Goal: Participate in discussion: Engage in conversation with other users on a specific topic

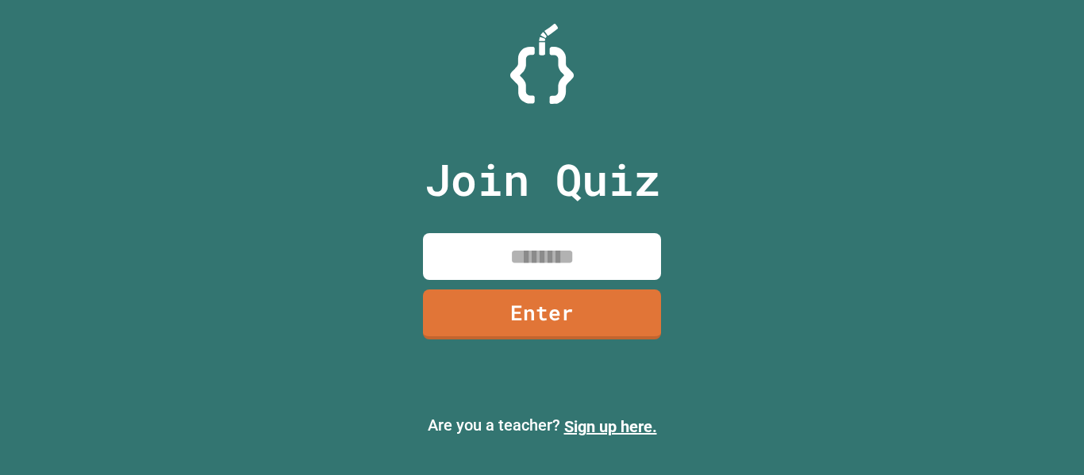
click at [585, 266] on input at bounding box center [542, 256] width 238 height 47
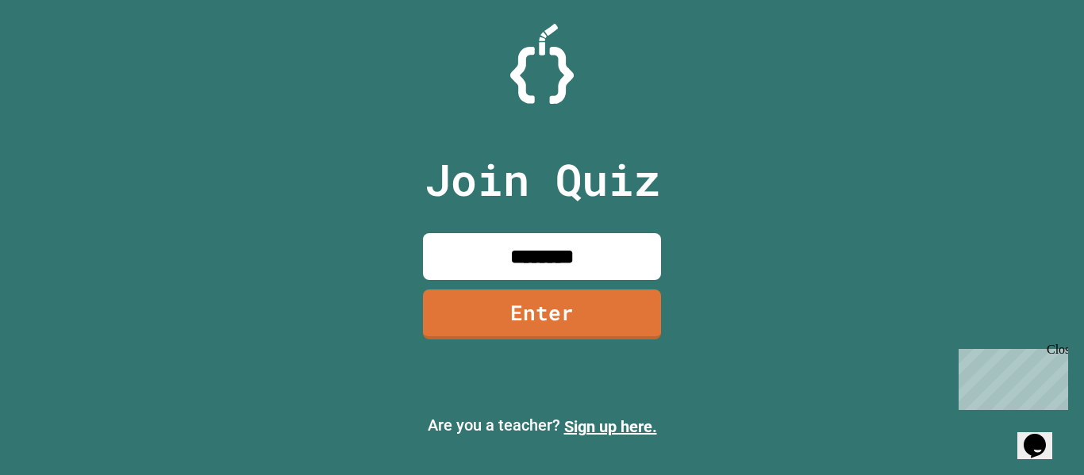
type input "********"
click at [568, 298] on link "Enter" at bounding box center [542, 315] width 238 height 50
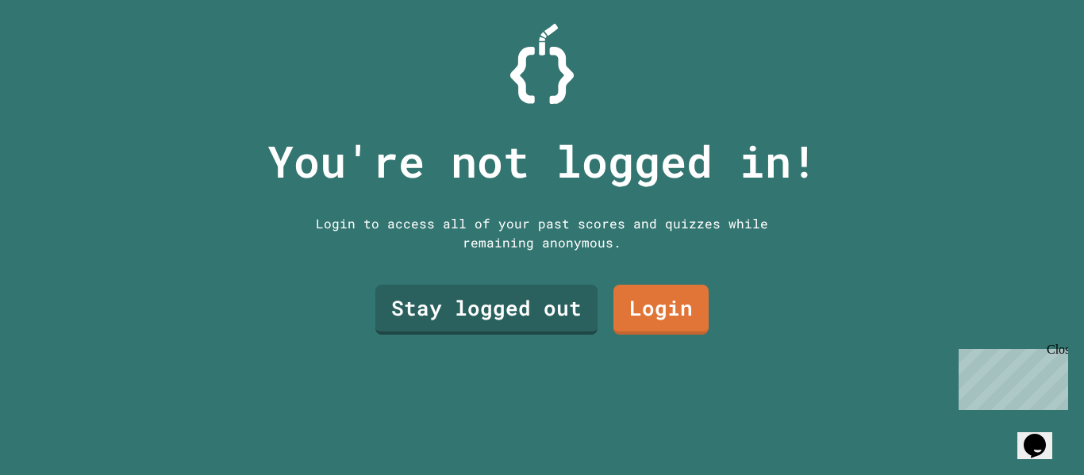
click at [1061, 349] on div "Close" at bounding box center [1057, 353] width 20 height 20
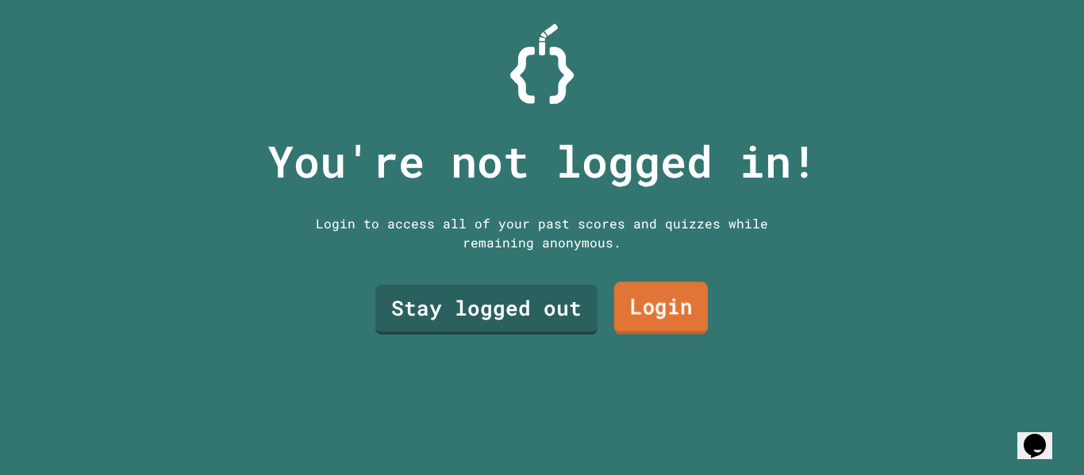
click at [645, 296] on link "Login" at bounding box center [661, 309] width 94 height 52
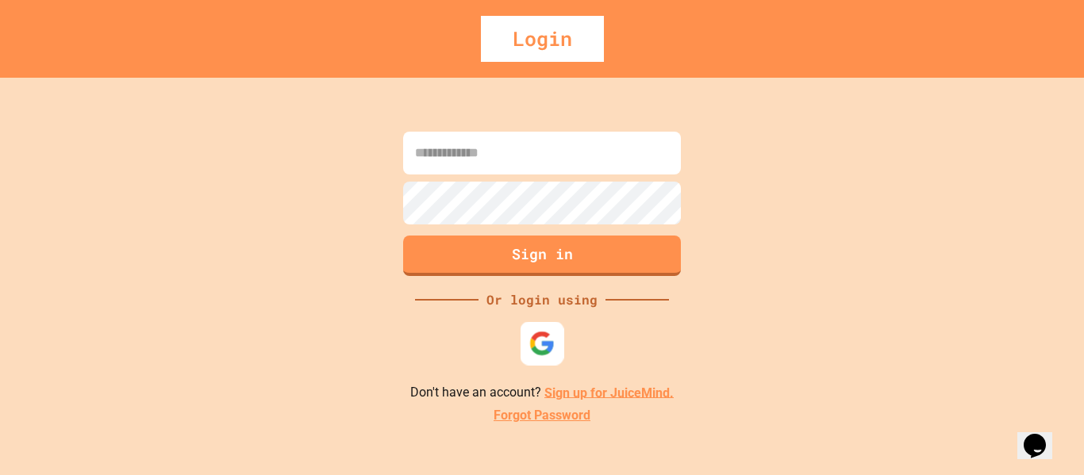
click at [545, 352] on img at bounding box center [542, 343] width 26 height 26
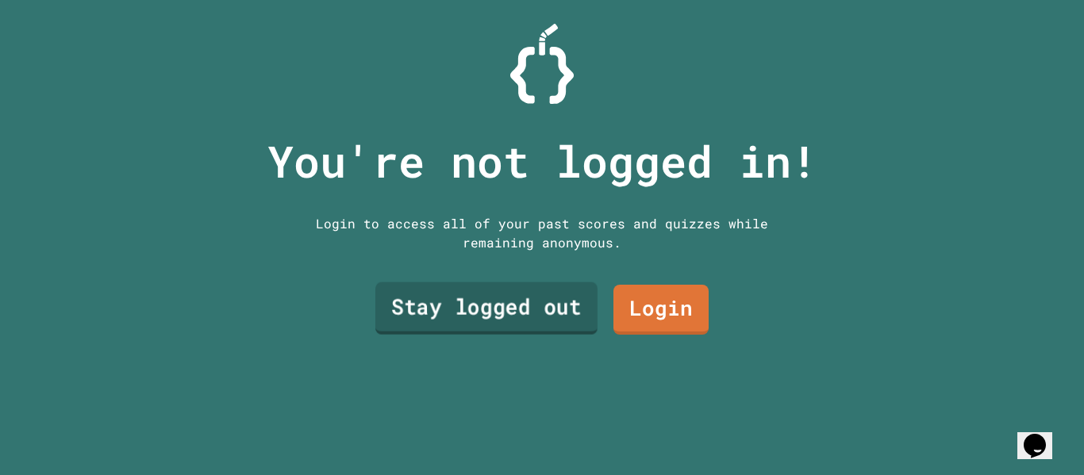
click at [476, 296] on link "Stay logged out" at bounding box center [486, 309] width 222 height 52
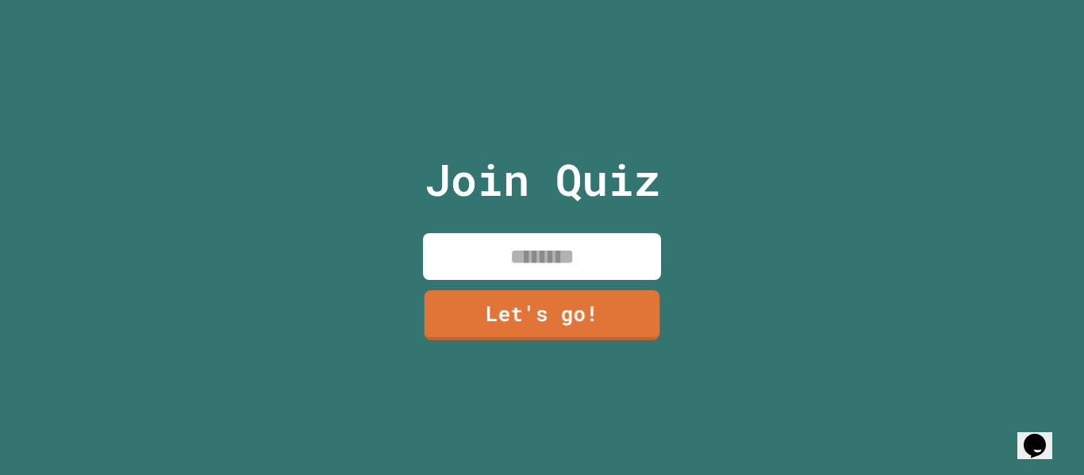
click at [525, 256] on input at bounding box center [542, 256] width 238 height 47
type input "*"
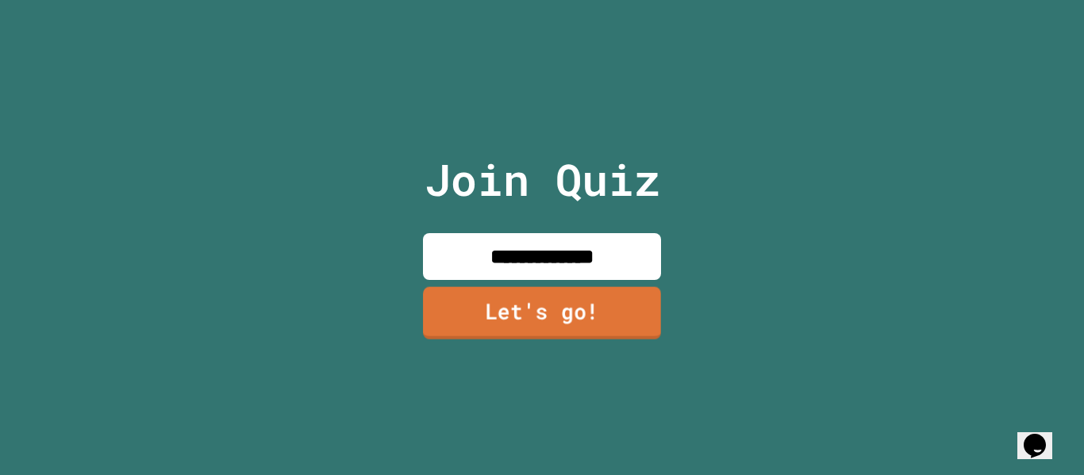
type input "**********"
click at [556, 314] on link "Let's go!" at bounding box center [542, 313] width 238 height 52
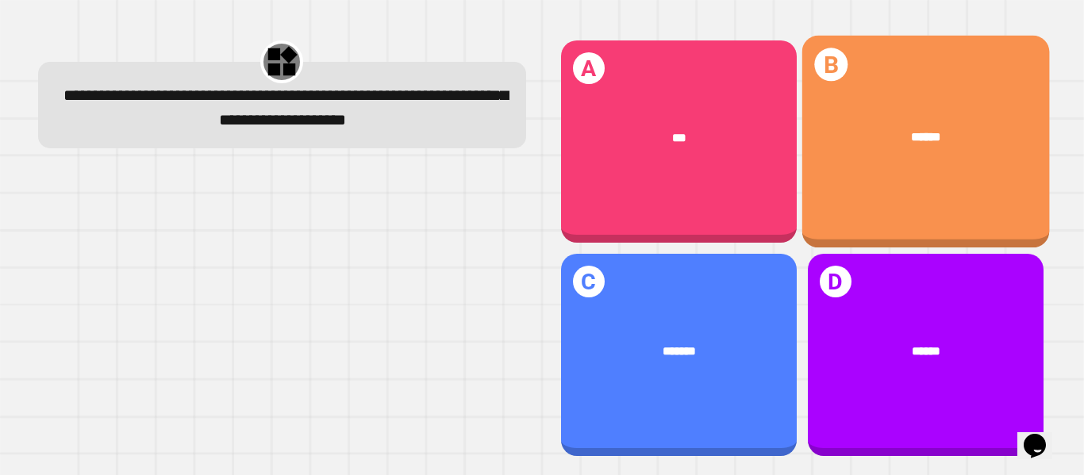
click at [883, 75] on div "B ******" at bounding box center [926, 142] width 248 height 213
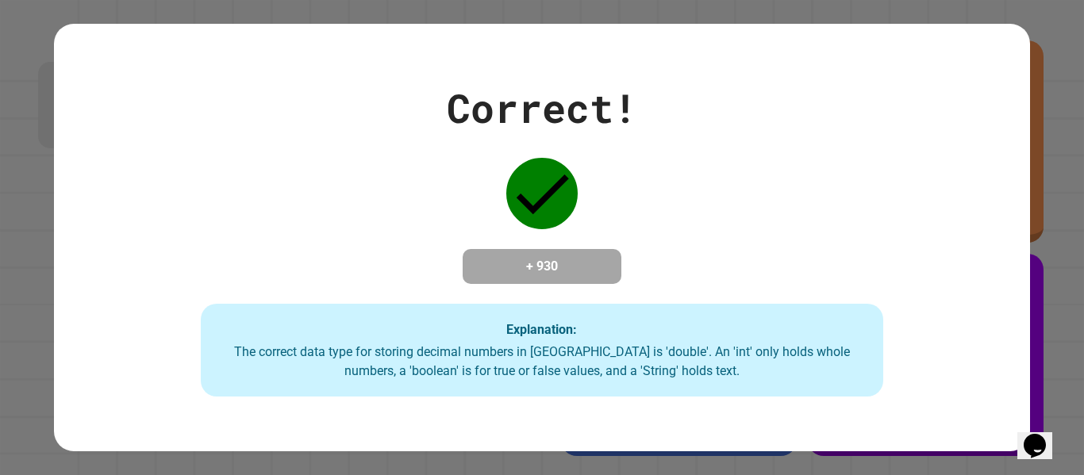
click at [1036, 248] on div "Correct! + 930 Explanation: The correct data type for storing decimal numbers i…" at bounding box center [542, 237] width 1084 height 475
click at [1048, 433] on div "Opens Chat This icon Opens the chat window." at bounding box center [1034, 445] width 25 height 25
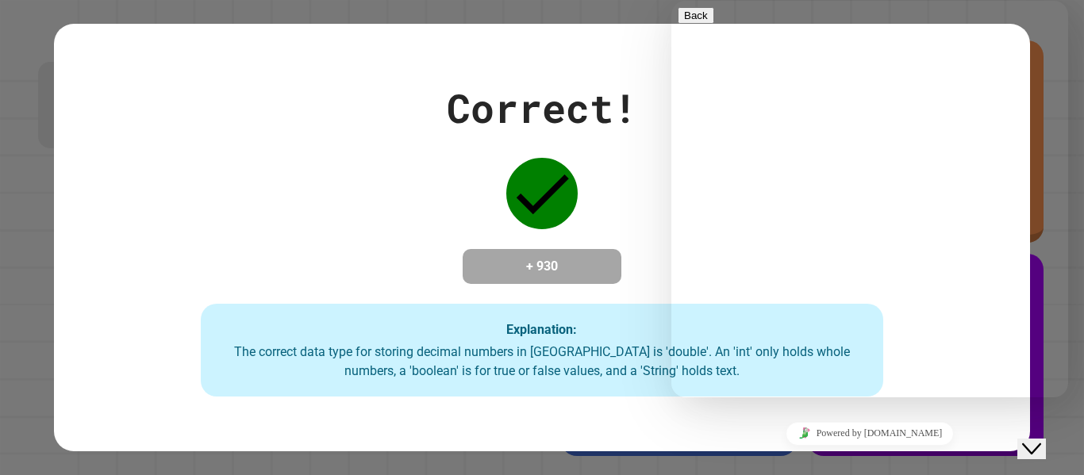
click at [1041, 440] on div "Close Chat This icon closes the chat window." at bounding box center [1031, 449] width 19 height 19
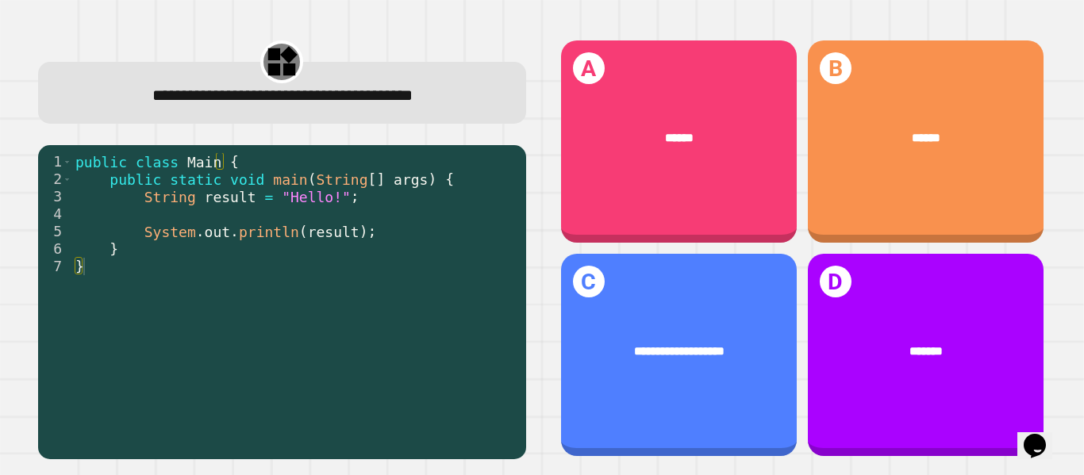
click at [416, 148] on div "1 2 3 4 5 6 7 public class Main { public static void main ( String [ ] args ) {…" at bounding box center [282, 302] width 488 height 314
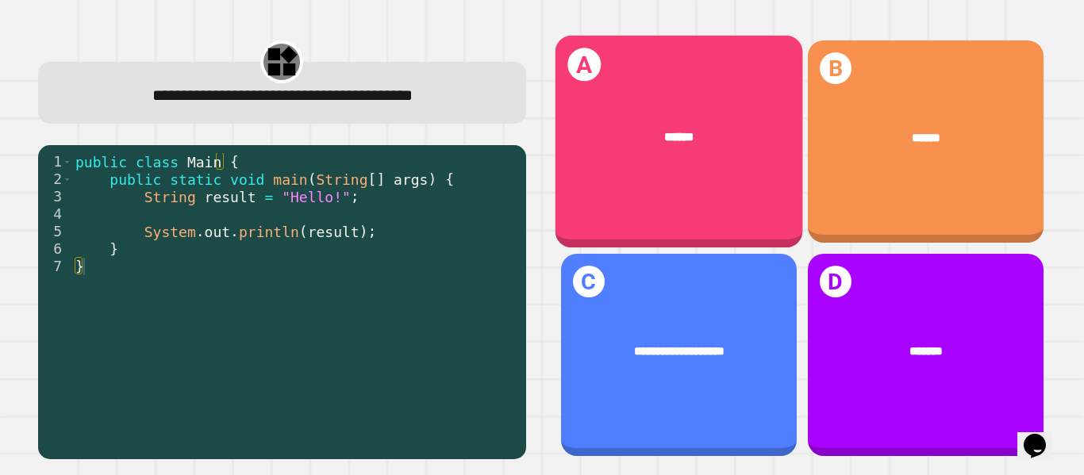
click at [696, 145] on div "******" at bounding box center [679, 137] width 248 height 69
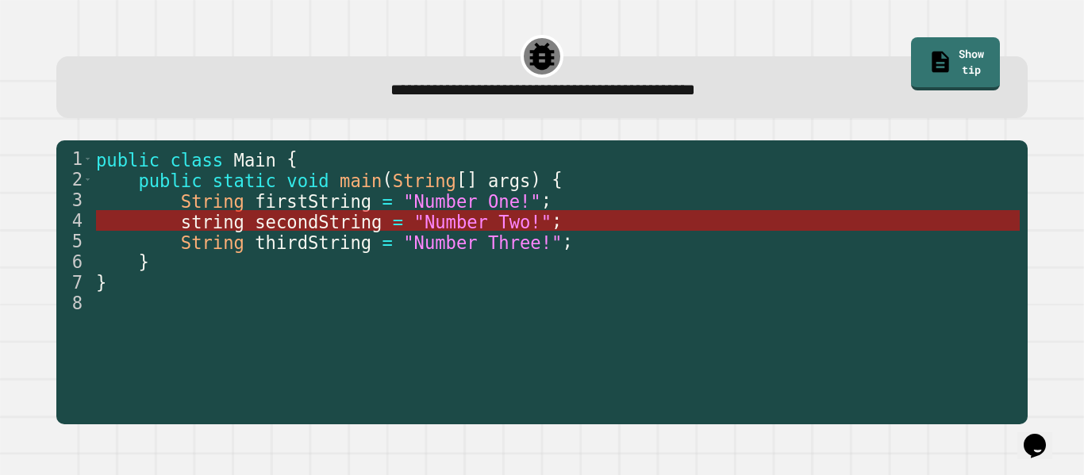
click at [285, 225] on span "secondString" at bounding box center [318, 221] width 127 height 21
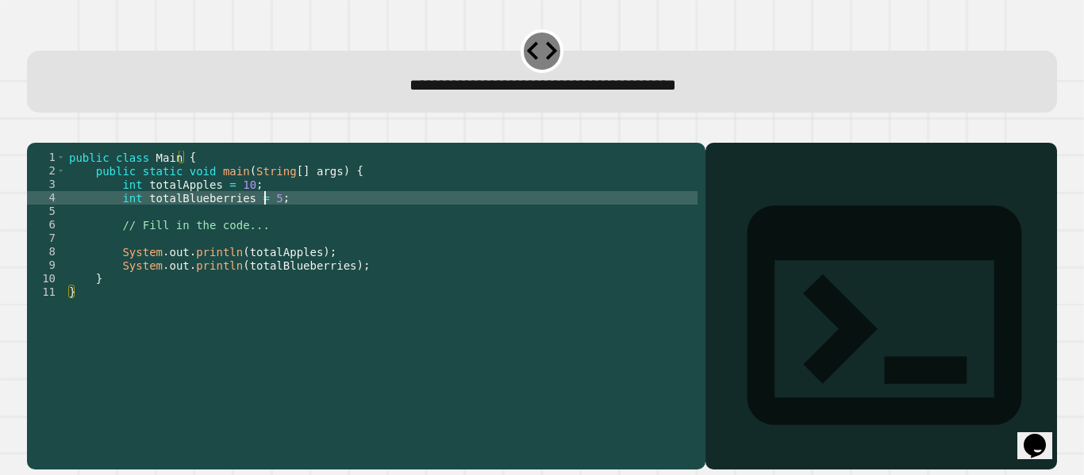
click at [265, 221] on div "public class Main { public static void main ( String [ ] args ) { int totalAppl…" at bounding box center [382, 292] width 633 height 283
type textarea "**********"
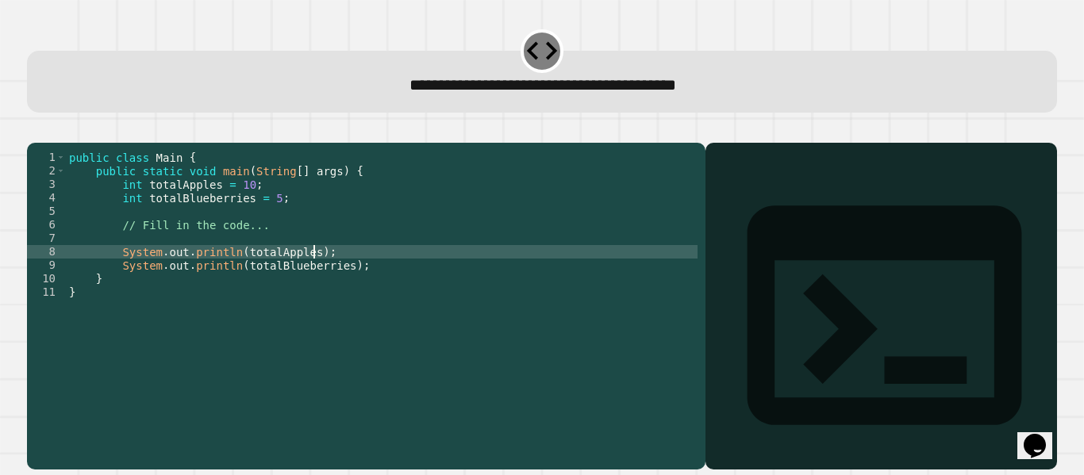
click at [317, 274] on div "public class Main { public static void main ( String [ ] args ) { int totalAppl…" at bounding box center [382, 292] width 633 height 283
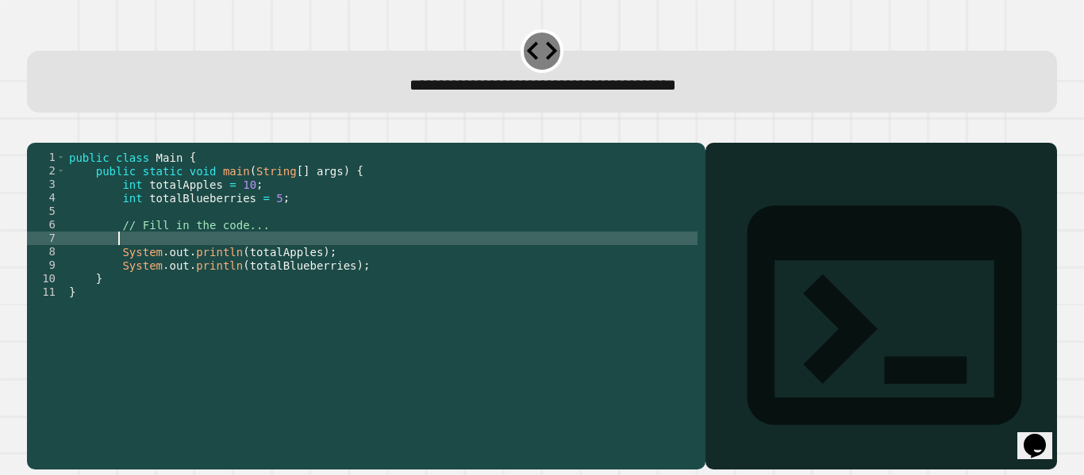
click at [233, 265] on div "public class Main { public static void main ( String [ ] args ) { int totalAppl…" at bounding box center [382, 292] width 633 height 283
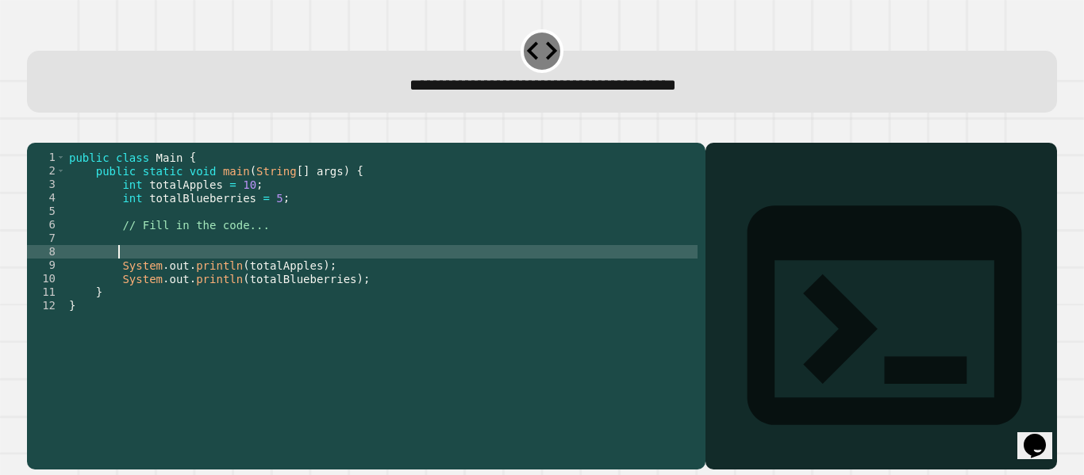
click at [210, 258] on div "public class Main { public static void main ( String [ ] args ) { int totalAppl…" at bounding box center [382, 292] width 633 height 283
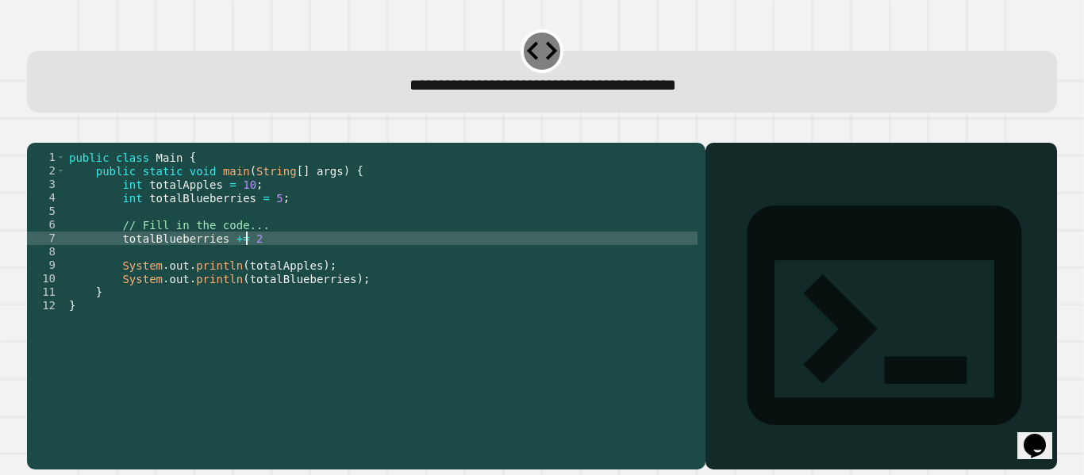
scroll to position [0, 13]
click at [406, 309] on div "public class Main { public static void main ( String [ ] args ) { int totalAppl…" at bounding box center [382, 292] width 633 height 283
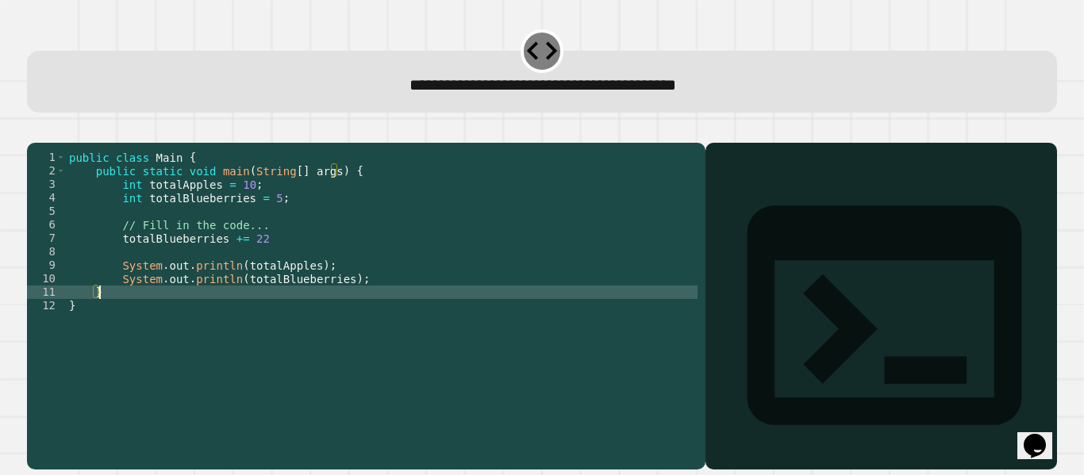
scroll to position [0, 2]
click at [720, 187] on icon at bounding box center [884, 315] width 329 height 329
click at [258, 308] on div "public class Main { public static void main ( String [ ] args ) { int totalAppl…" at bounding box center [382, 292] width 633 height 283
click at [35, 130] on icon "button" at bounding box center [35, 130] width 0 height 0
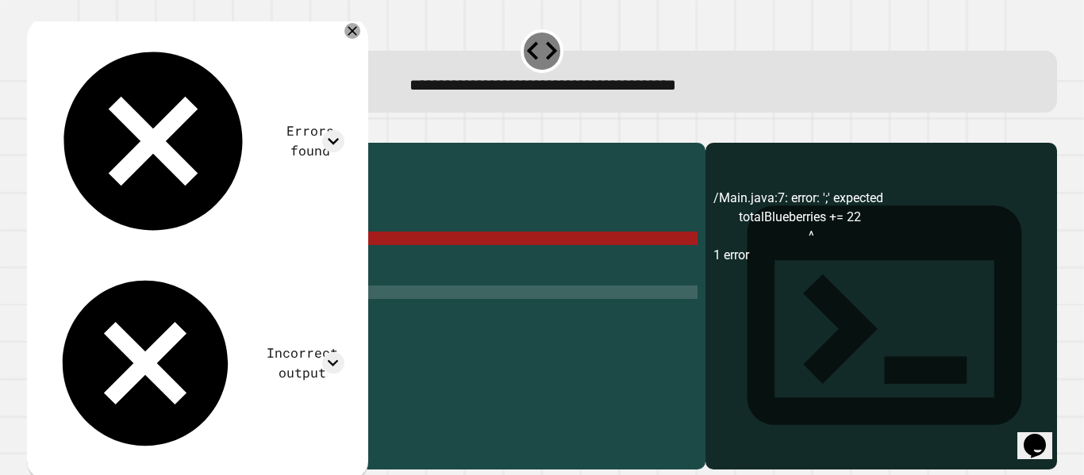
click at [279, 262] on div "public class Main { public static void main ( String [ ] args ) { int totalAppl…" at bounding box center [382, 292] width 633 height 283
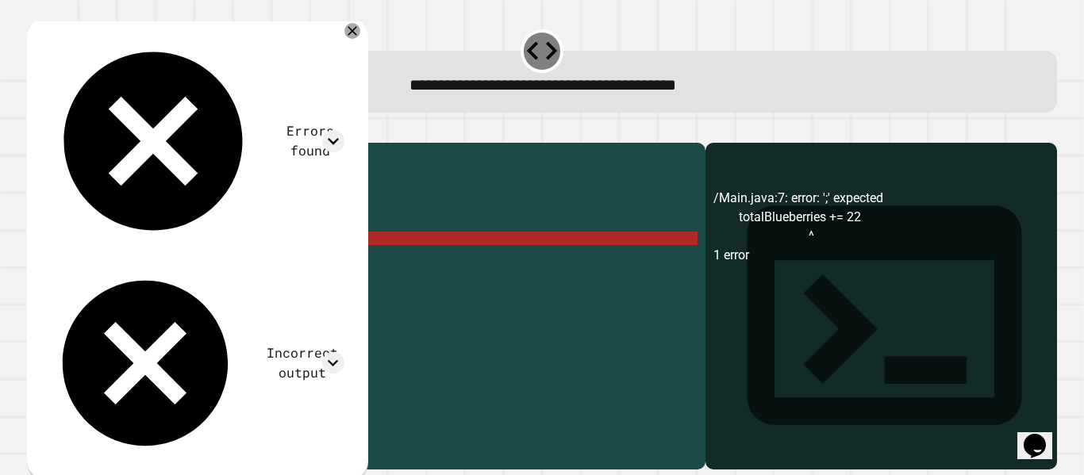
scroll to position [0, 13]
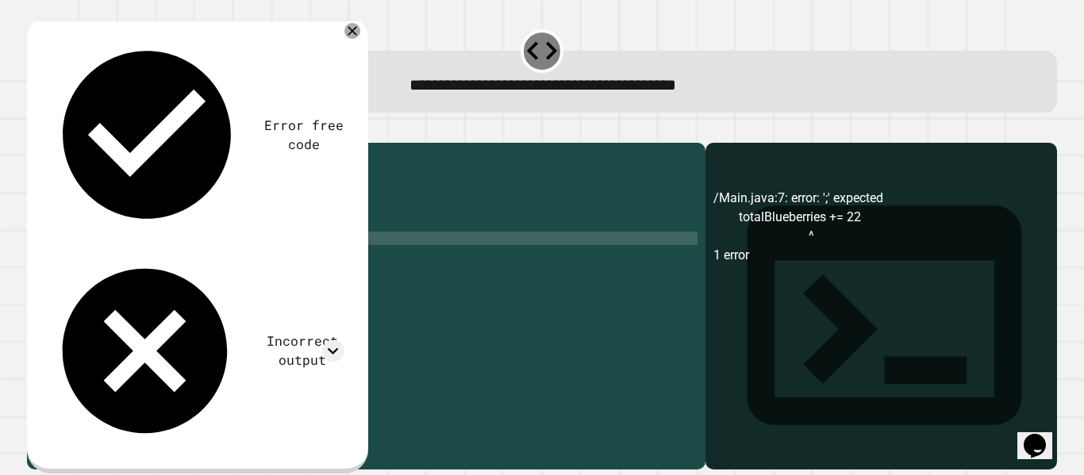
type textarea "**********"
click at [50, 143] on icon "button" at bounding box center [45, 139] width 9 height 11
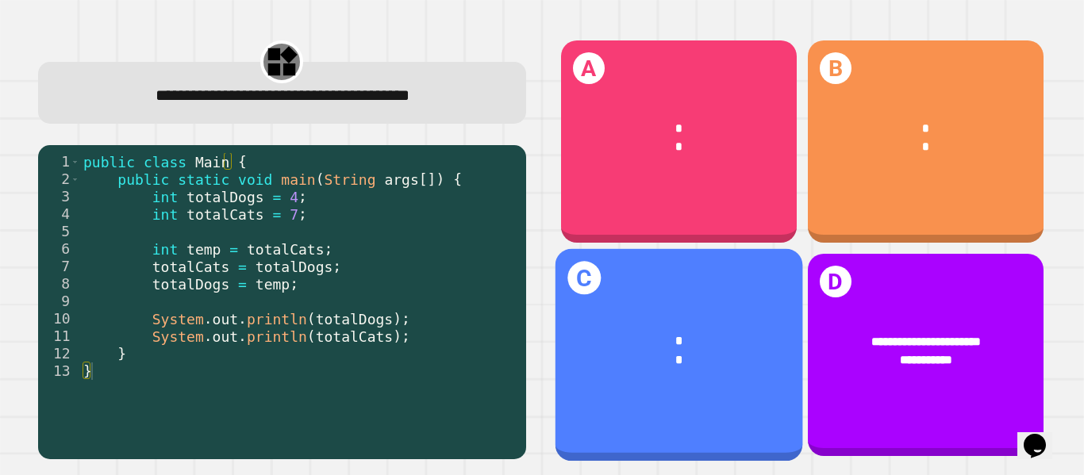
click at [714, 400] on div "C * *" at bounding box center [679, 355] width 248 height 213
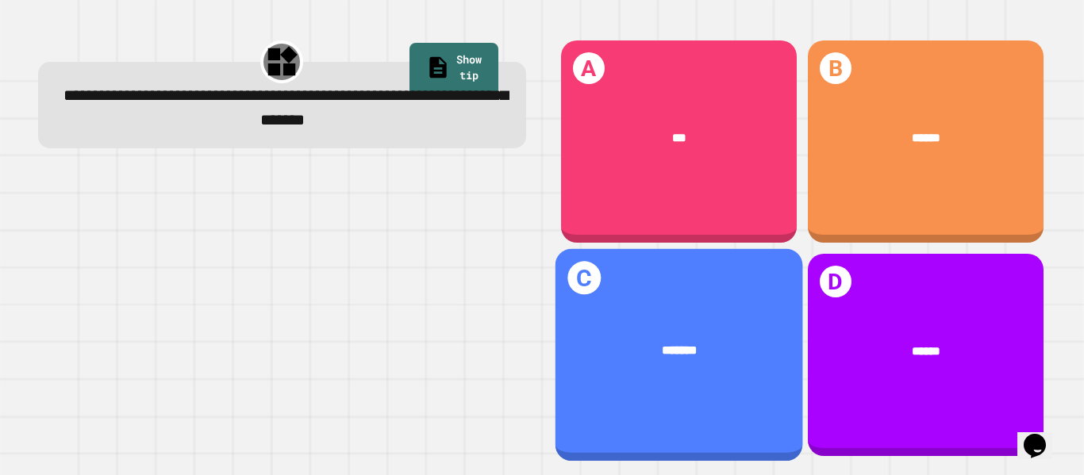
click at [612, 341] on div "*******" at bounding box center [679, 350] width 197 height 19
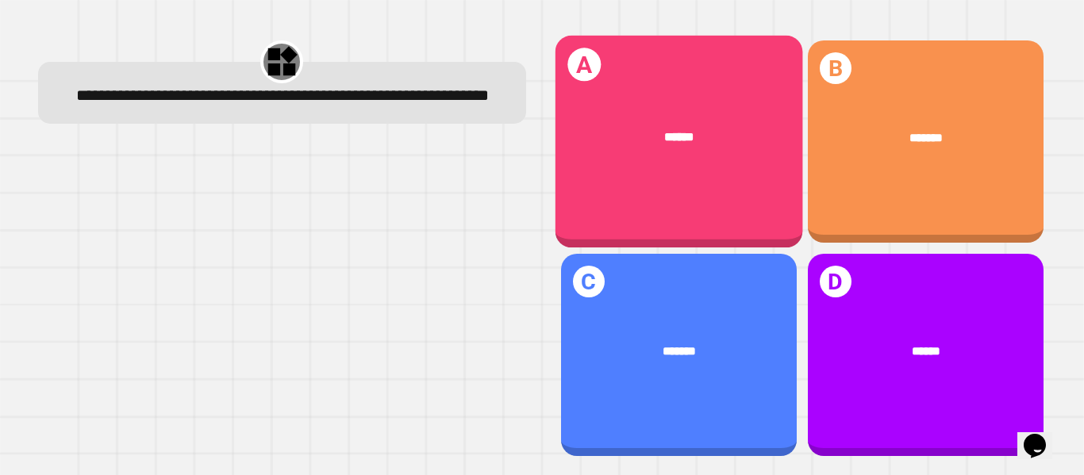
click at [729, 106] on div "******" at bounding box center [679, 137] width 248 height 69
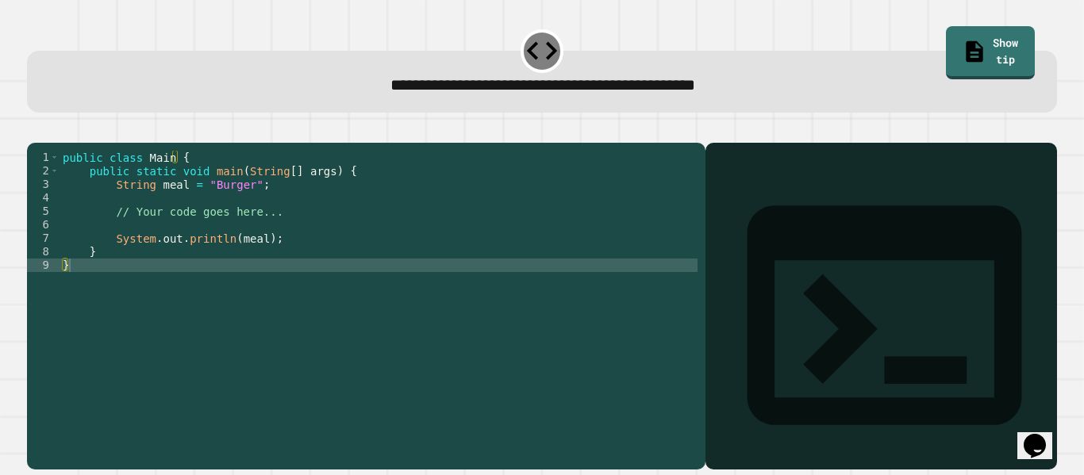
click at [176, 251] on div "public class Main { public static void main ( String [ ] args ) { String meal =…" at bounding box center [379, 292] width 638 height 283
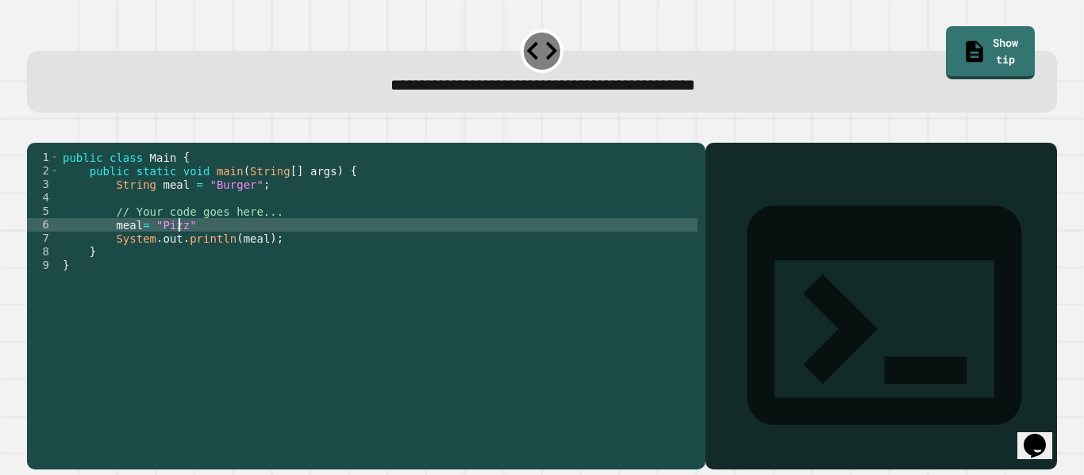
scroll to position [0, 9]
click at [243, 269] on div "public class Main { public static void main ( String [ ] args ) { String meal =…" at bounding box center [379, 292] width 638 height 283
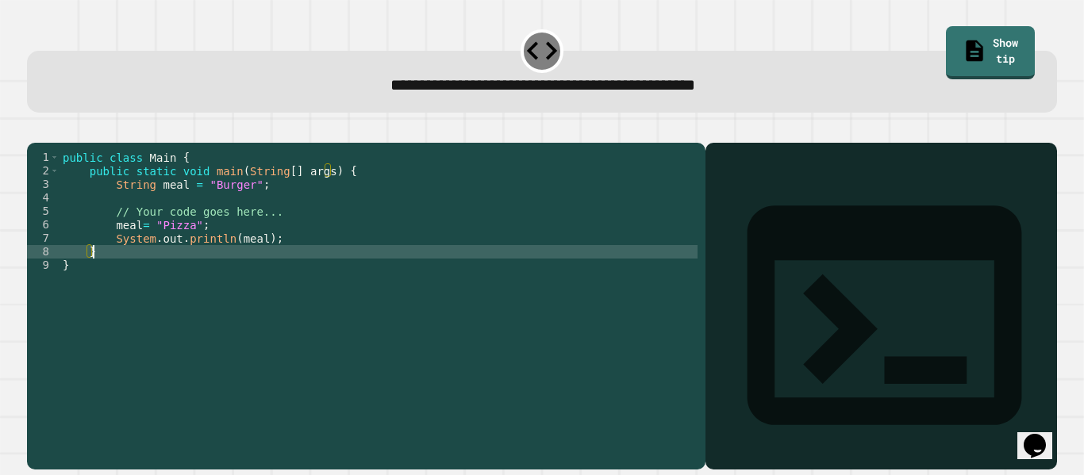
type textarea "*"
click at [35, 130] on button "button" at bounding box center [35, 130] width 0 height 0
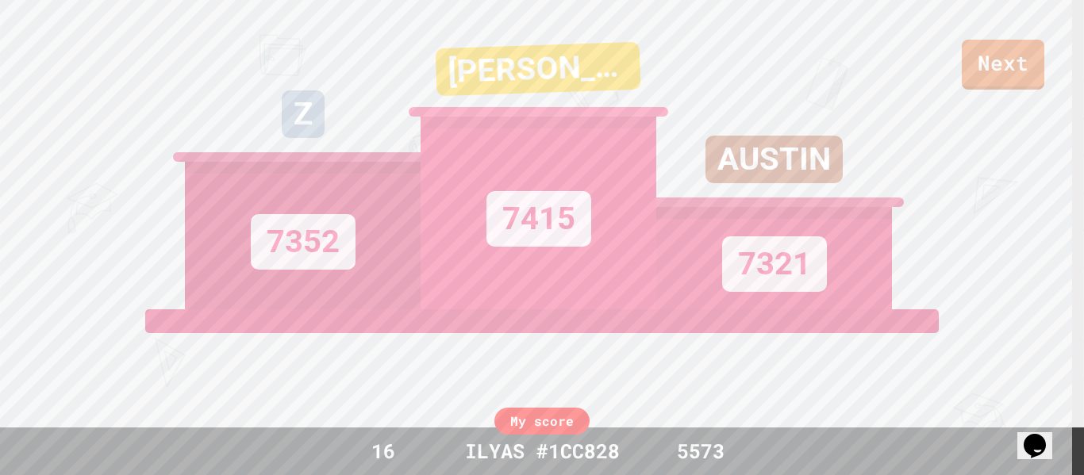
click at [1050, 76] on div "Next" at bounding box center [542, 45] width 1084 height 90
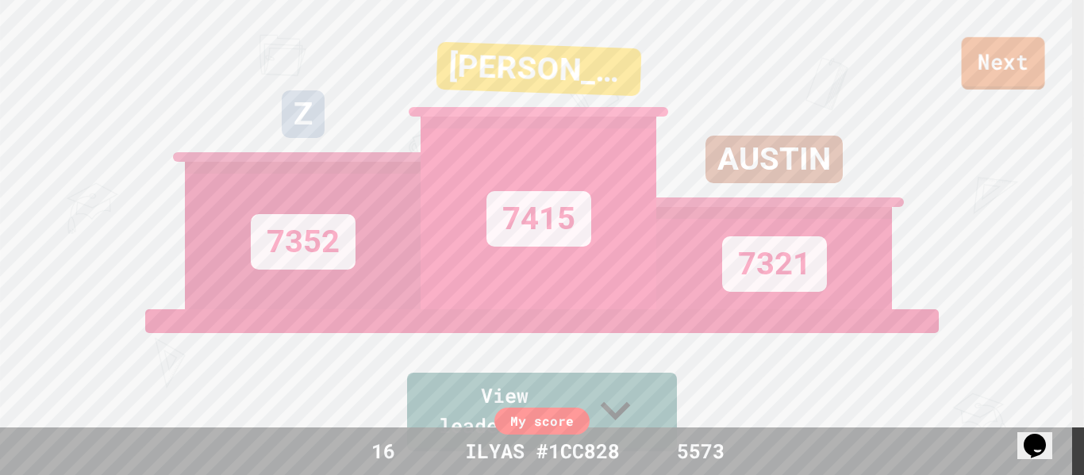
click at [985, 40] on link "Next" at bounding box center [1003, 63] width 83 height 52
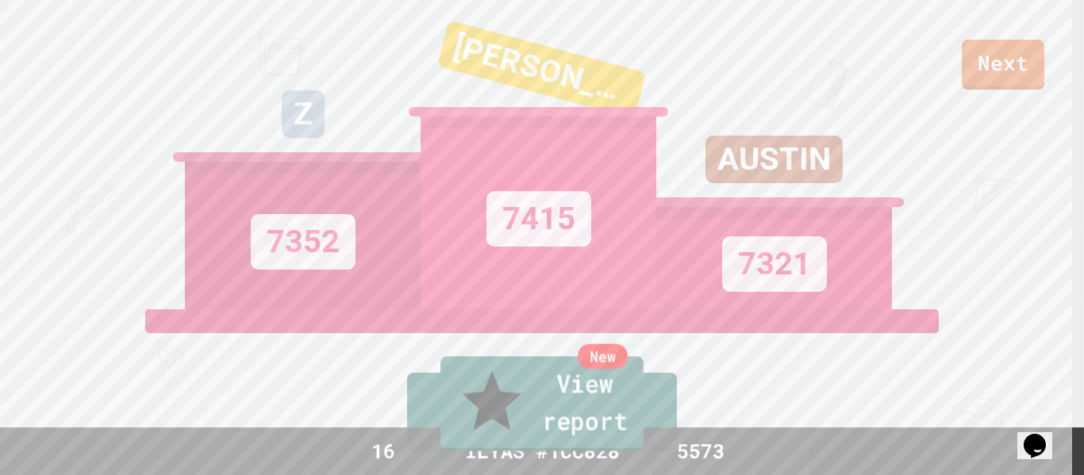
click at [618, 417] on link "New View report" at bounding box center [542, 403] width 203 height 95
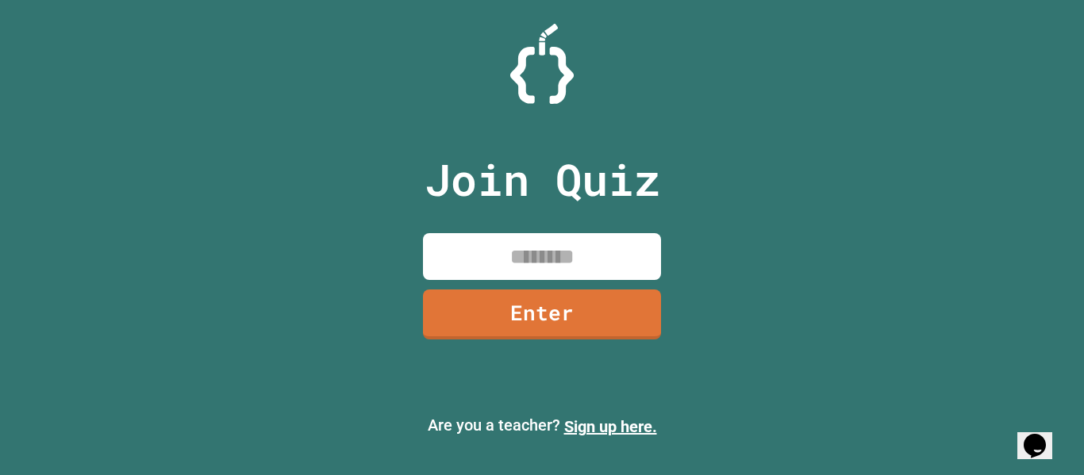
click at [540, 235] on input at bounding box center [542, 256] width 238 height 47
type input "********"
click at [529, 310] on link "Enter" at bounding box center [542, 315] width 238 height 50
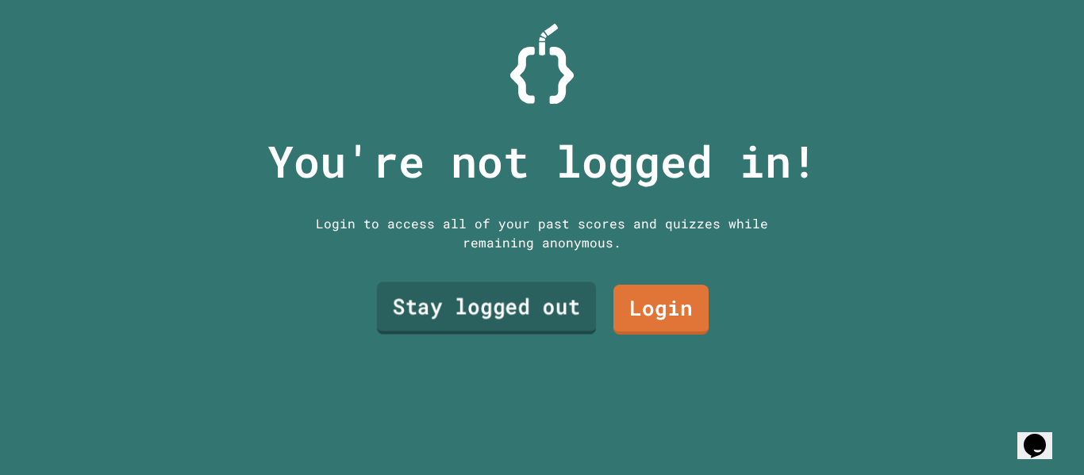
click at [529, 310] on link "Stay logged out" at bounding box center [486, 309] width 219 height 52
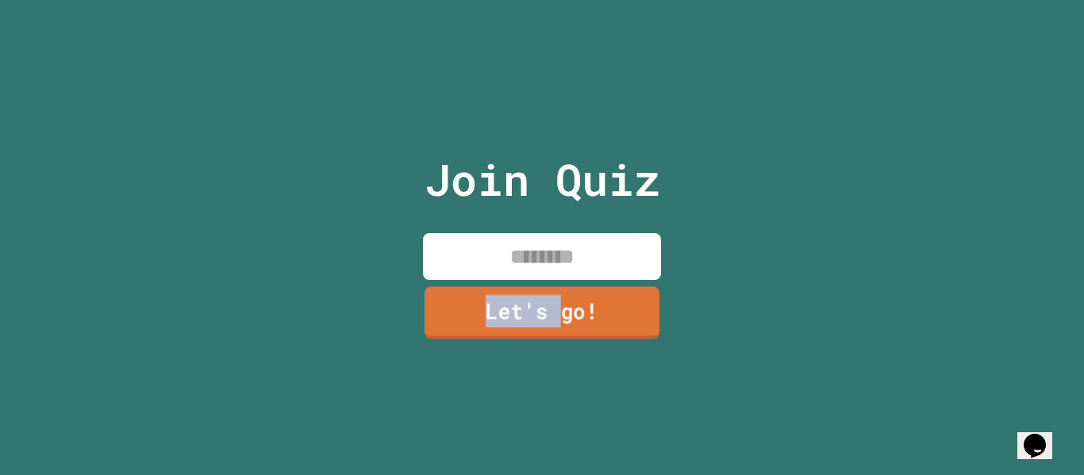
click at [529, 310] on link "Let's go!" at bounding box center [542, 313] width 235 height 52
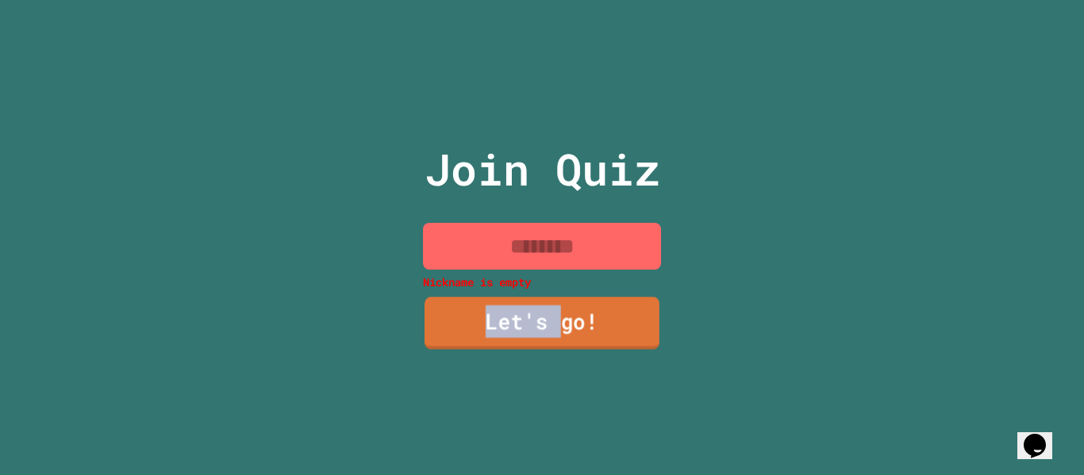
click at [529, 310] on link "Let's go!" at bounding box center [542, 323] width 235 height 52
click at [370, 221] on div "Join Quiz Nickname is empty Let's go!" at bounding box center [542, 237] width 1084 height 475
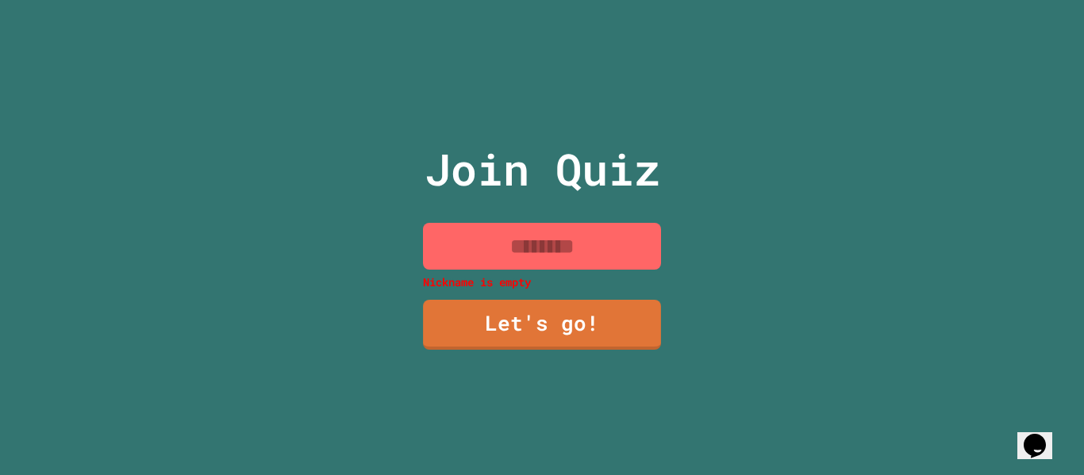
click at [589, 223] on input at bounding box center [542, 246] width 238 height 47
type input "*"
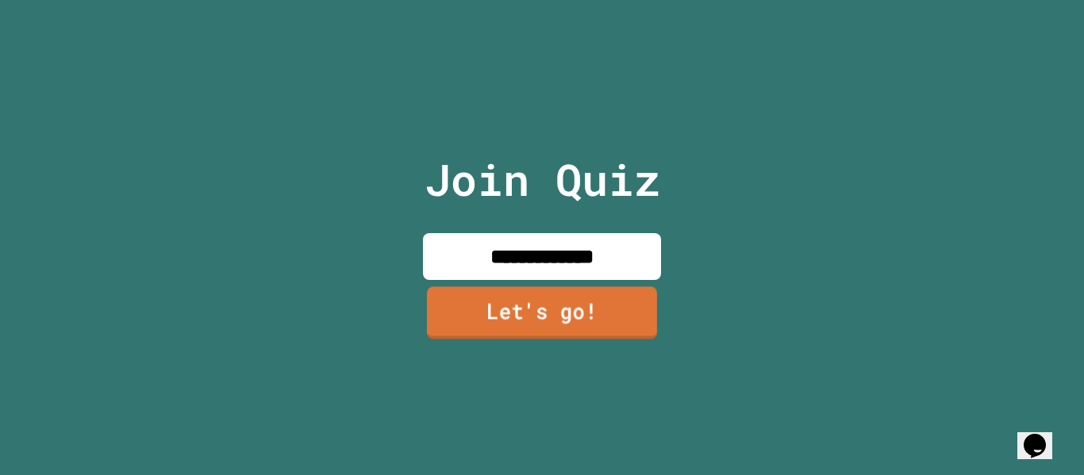
type input "**********"
click at [562, 314] on link "Let's go!" at bounding box center [542, 313] width 235 height 52
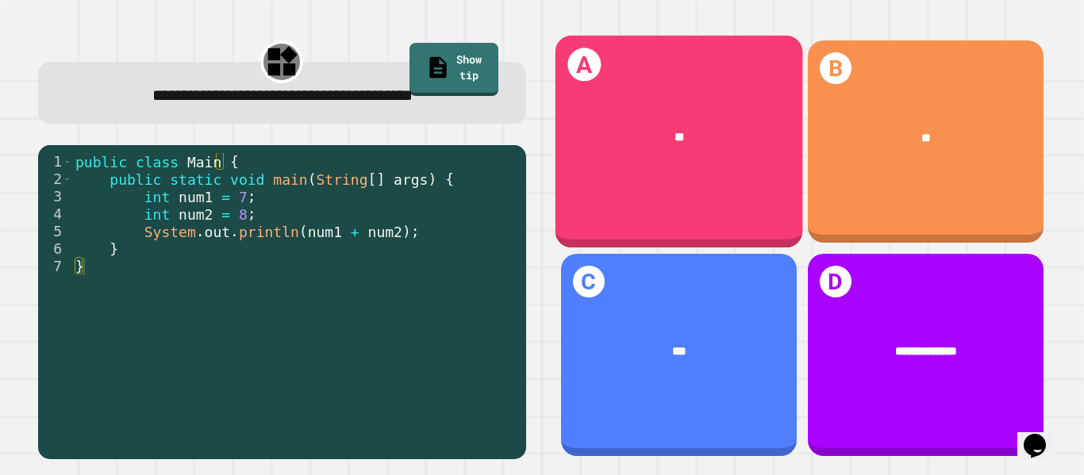
click at [642, 148] on div "**" at bounding box center [679, 137] width 248 height 69
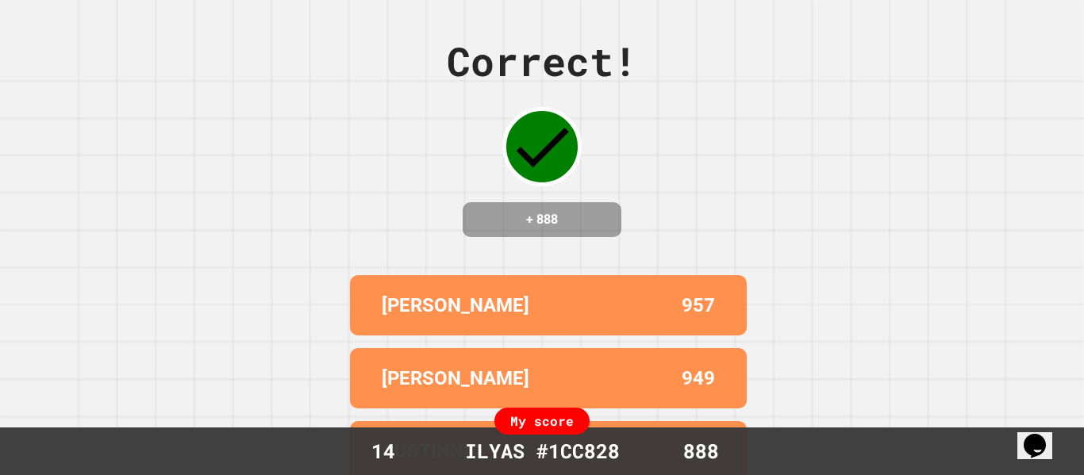
click at [1002, 32] on div "Correct! + 888 EDUARDO 957 RODRIGO 949 AUSTINNN 947 RIELLE 947 JACK 943 My scor…" at bounding box center [542, 237] width 1084 height 475
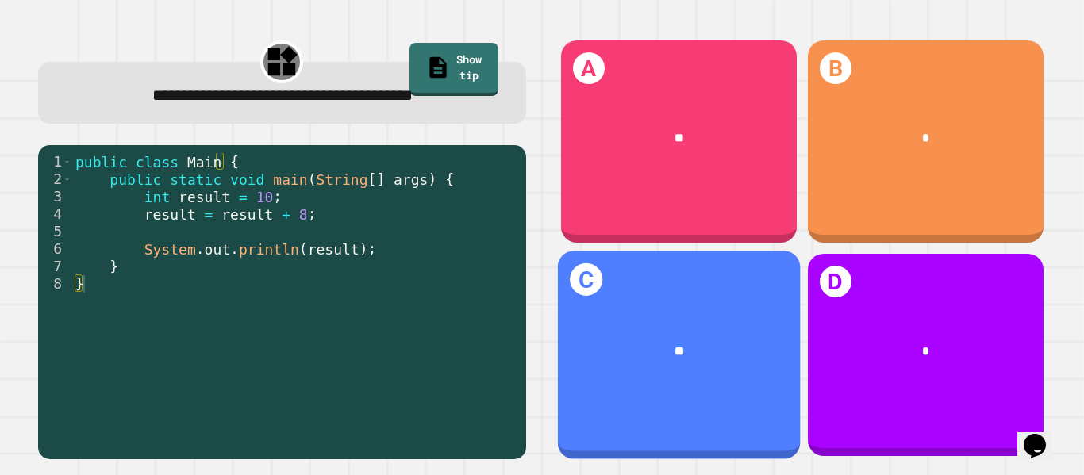
click at [685, 387] on div "C **" at bounding box center [678, 355] width 243 height 209
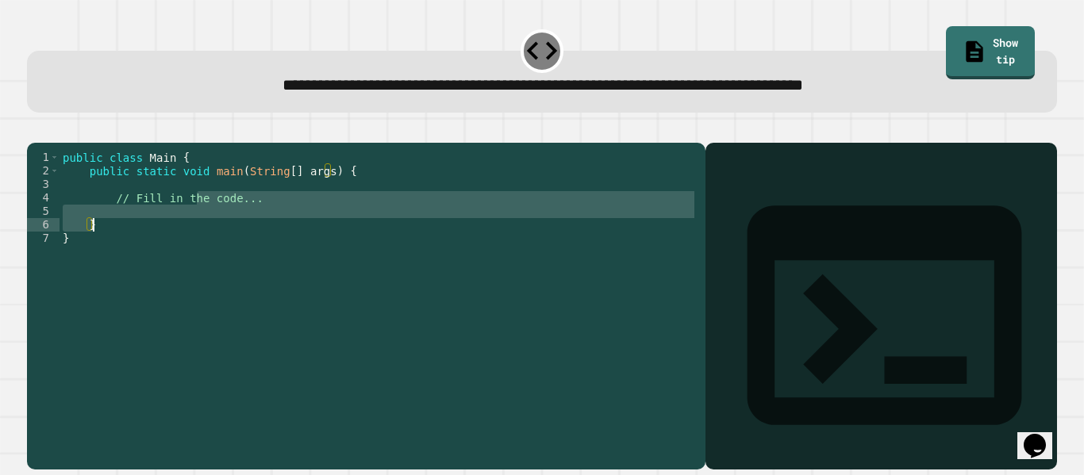
drag, startPoint x: 198, startPoint y: 221, endPoint x: 187, endPoint y: 239, distance: 20.3
click at [187, 239] on div "public class Main { public static void main ( String [ ] args ) { // Fill in th…" at bounding box center [379, 292] width 638 height 283
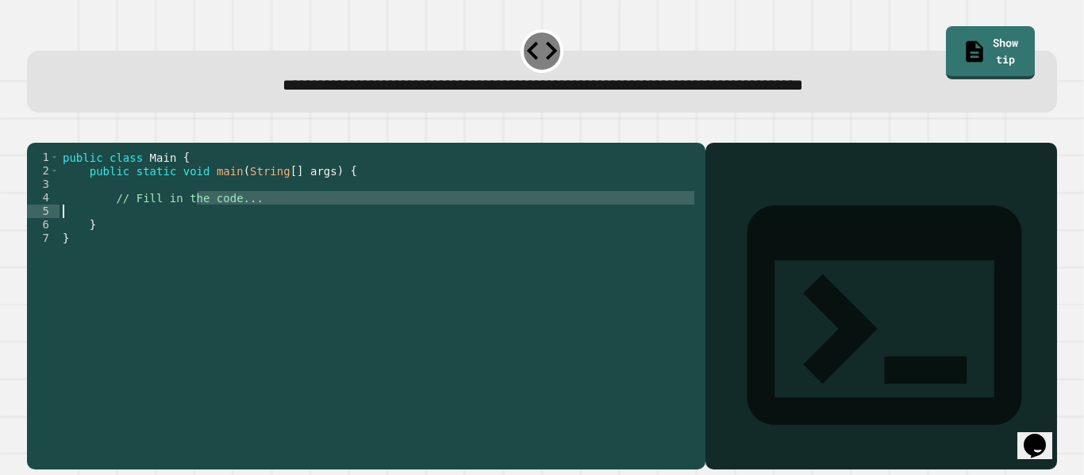
click at [167, 239] on div "public class Main { public static void main ( String [ ] args ) { // Fill in th…" at bounding box center [379, 279] width 638 height 256
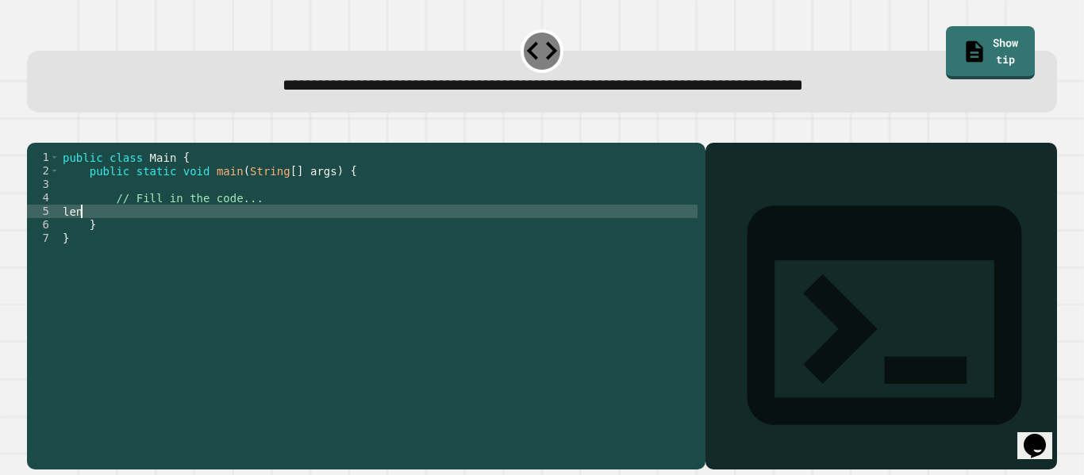
type textarea "*"
type textarea "**********"
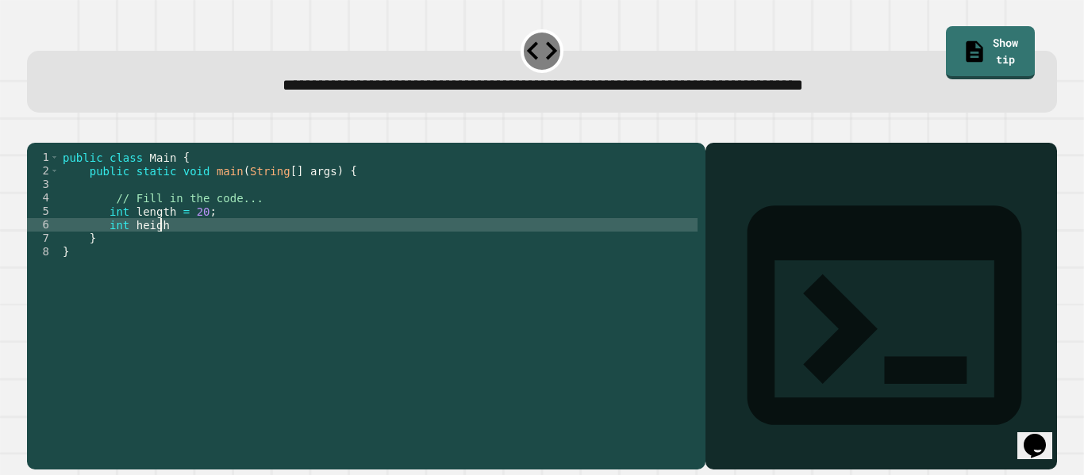
scroll to position [0, 6]
type textarea "**********"
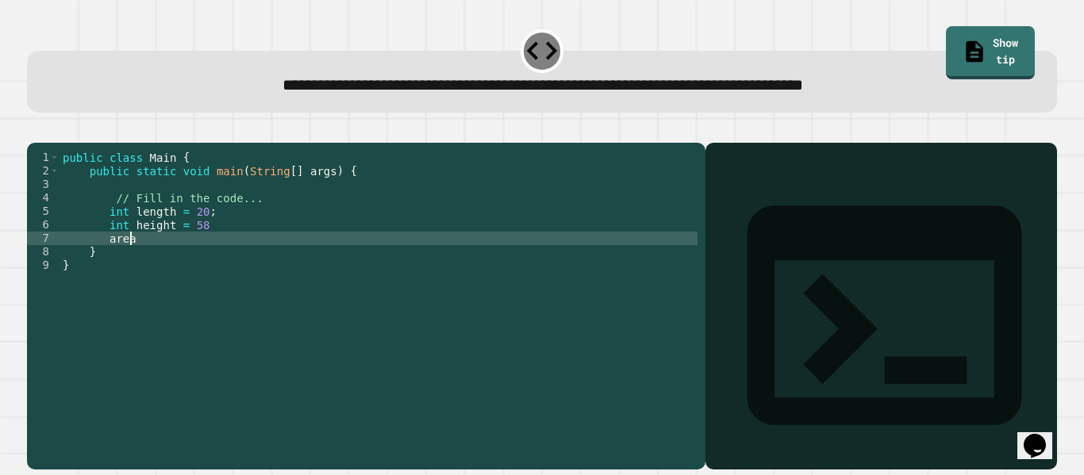
scroll to position [0, 5]
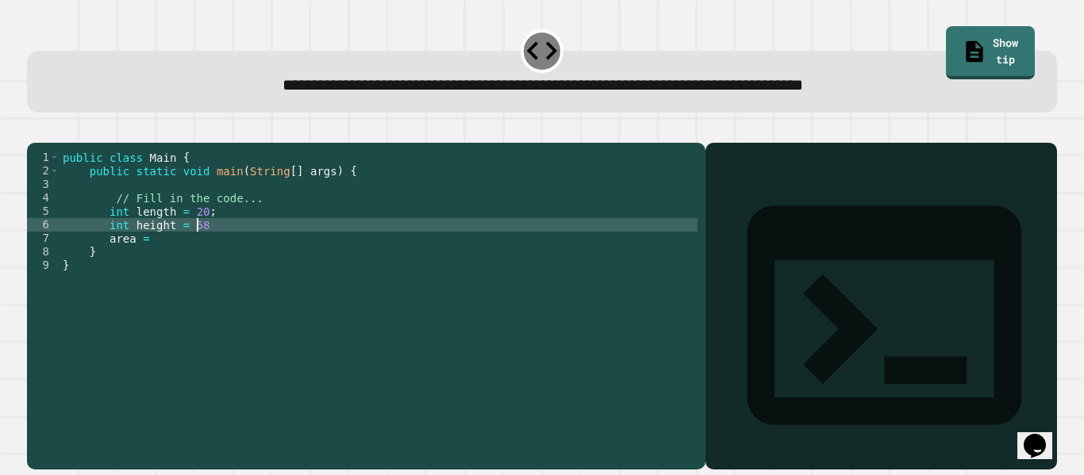
click at [217, 250] on div "public class Main { public static void main ( String [ ] args ) { // Fill in th…" at bounding box center [379, 292] width 638 height 283
click at [191, 264] on div "public class Main { public static void main ( String [ ] args ) { // Fill in th…" at bounding box center [379, 292] width 638 height 283
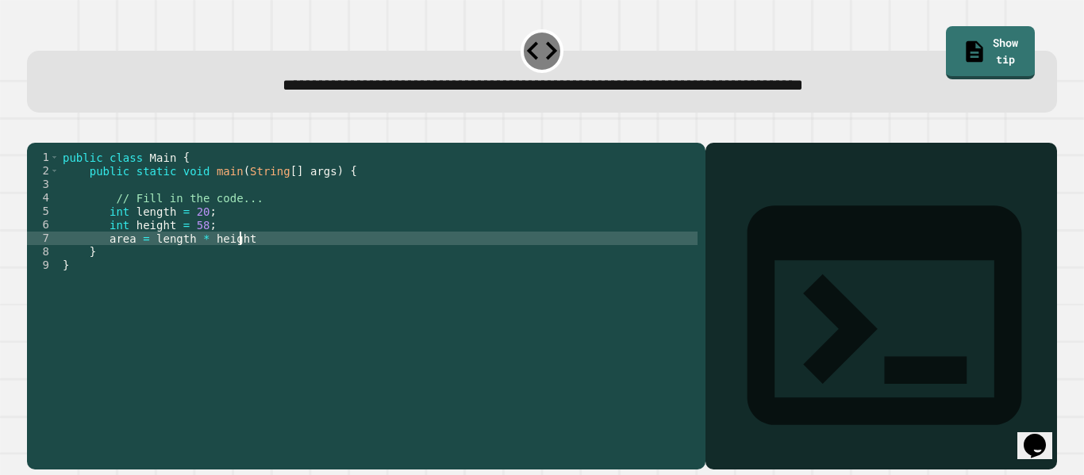
type textarea "**********"
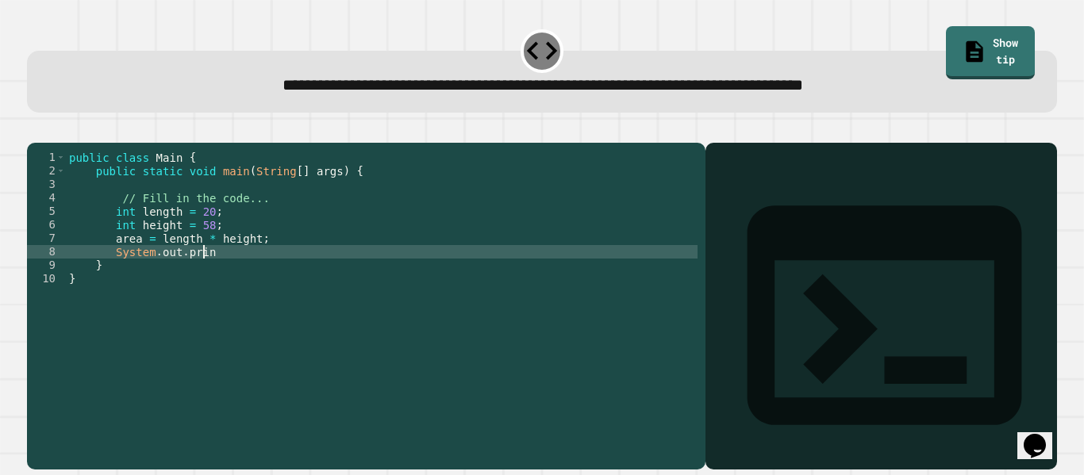
scroll to position [0, 10]
click at [169, 282] on div "public class Main { public static void main ( String [ ] args ) { // Fill in th…" at bounding box center [382, 292] width 633 height 283
click at [173, 275] on div "public class Main { public static void main ( String [ ] args ) { // Fill in th…" at bounding box center [382, 292] width 633 height 283
click at [252, 273] on div "public class Main { public static void main ( String [ ] args ) { // Fill in th…" at bounding box center [382, 292] width 633 height 283
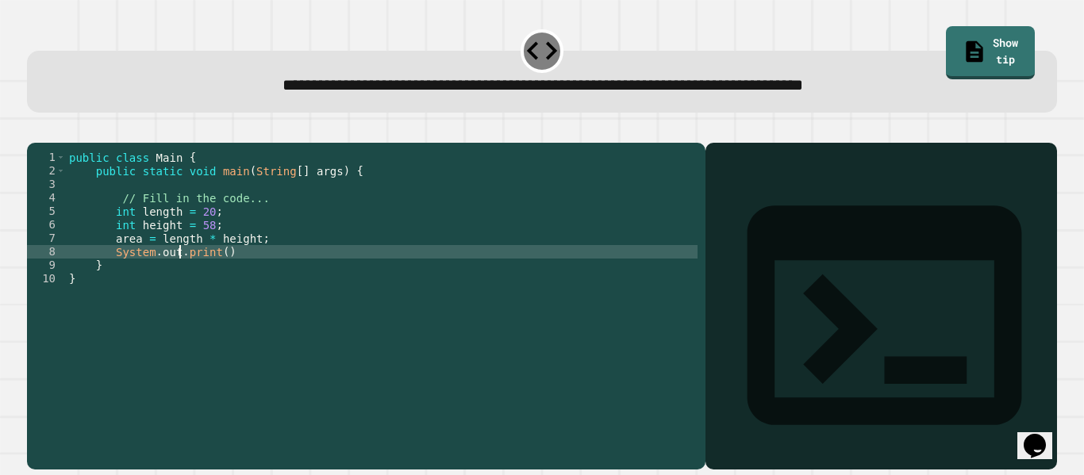
click at [179, 279] on div "public class Main { public static void main ( String [ ] args ) { // Fill in th…" at bounding box center [382, 292] width 633 height 283
click at [231, 271] on div "public class Main { public static void main ( String [ ] args ) { // Fill in th…" at bounding box center [382, 292] width 633 height 283
click at [188, 278] on div "public class Main { public static void main ( String [ ] args ) { // Fill in th…" at bounding box center [382, 292] width 633 height 283
click at [155, 275] on div "public class Main { public static void main ( String [ ] args ) { // Fill in th…" at bounding box center [382, 292] width 633 height 283
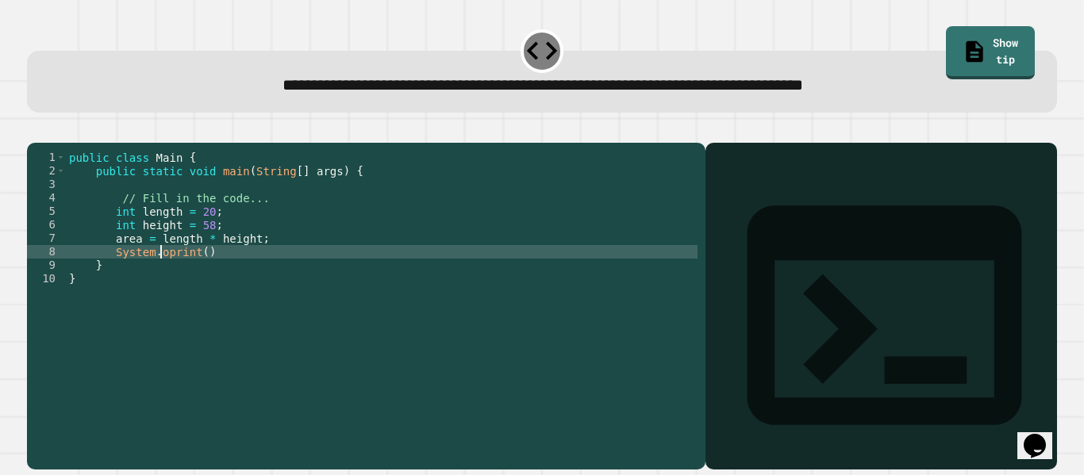
scroll to position [0, 8]
click at [218, 271] on div "public class Main { public static void main ( String [ ] args ) { // Fill in th…" at bounding box center [382, 292] width 633 height 283
click at [283, 268] on div "public class Main { public static void main ( String [ ] args ) { // Fill in th…" at bounding box center [382, 292] width 633 height 283
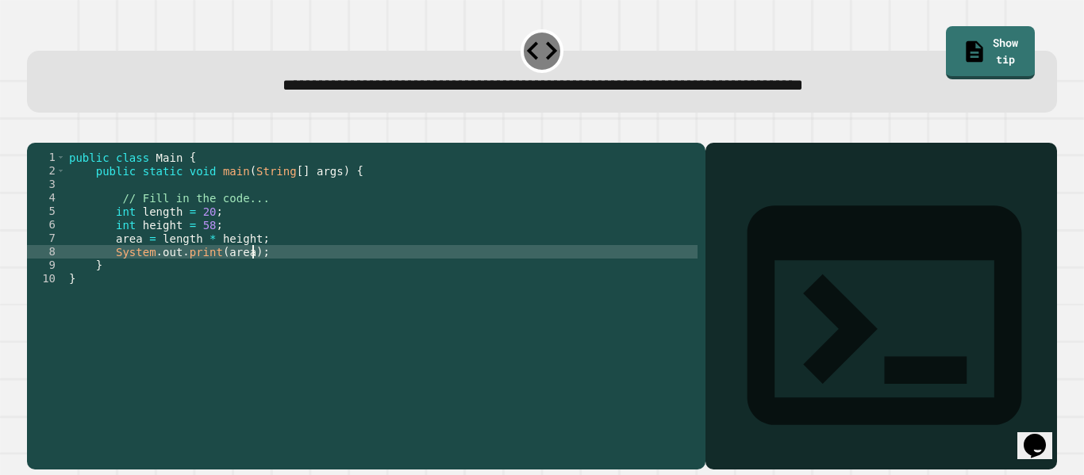
click at [35, 130] on button "button" at bounding box center [35, 130] width 0 height 0
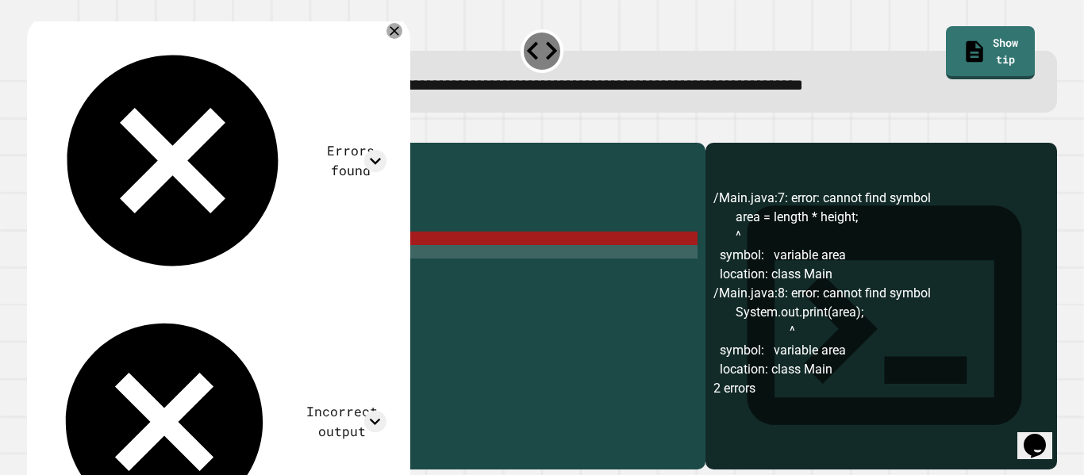
click at [160, 278] on div "public class Main { public static void main ( String [ ] args ) { // Fill in th…" at bounding box center [382, 292] width 633 height 283
click at [175, 277] on div "public class Main { public static void main ( String [ ] args ) { // Fill in th…" at bounding box center [382, 292] width 633 height 283
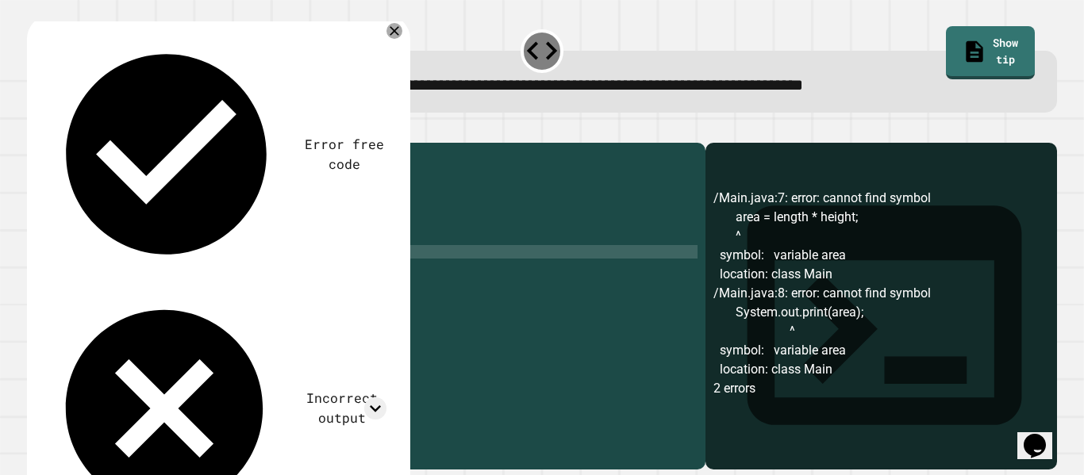
scroll to position [0, 8]
click at [35, 130] on icon "button" at bounding box center [35, 130] width 0 height 0
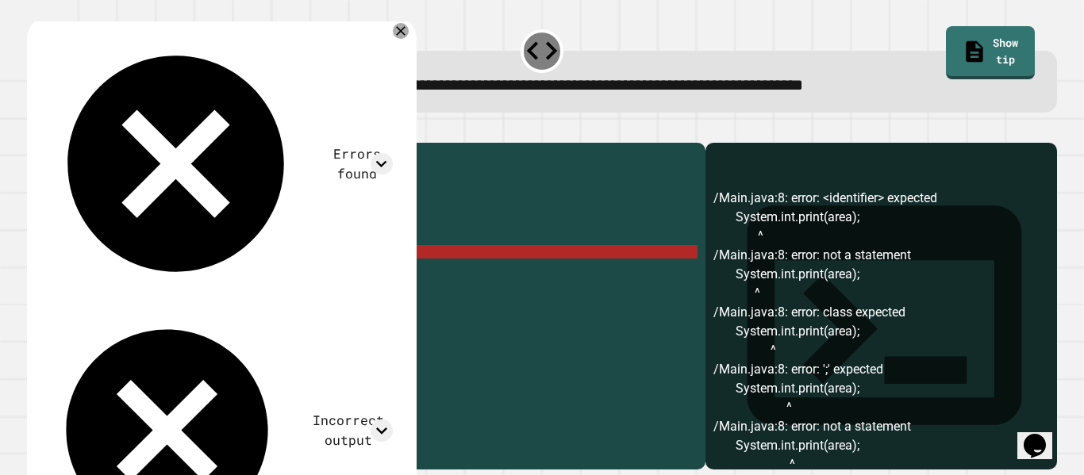
click at [172, 273] on div "public class Main { public static void main ( String [ ] args ) { // Fill in th…" at bounding box center [382, 292] width 633 height 283
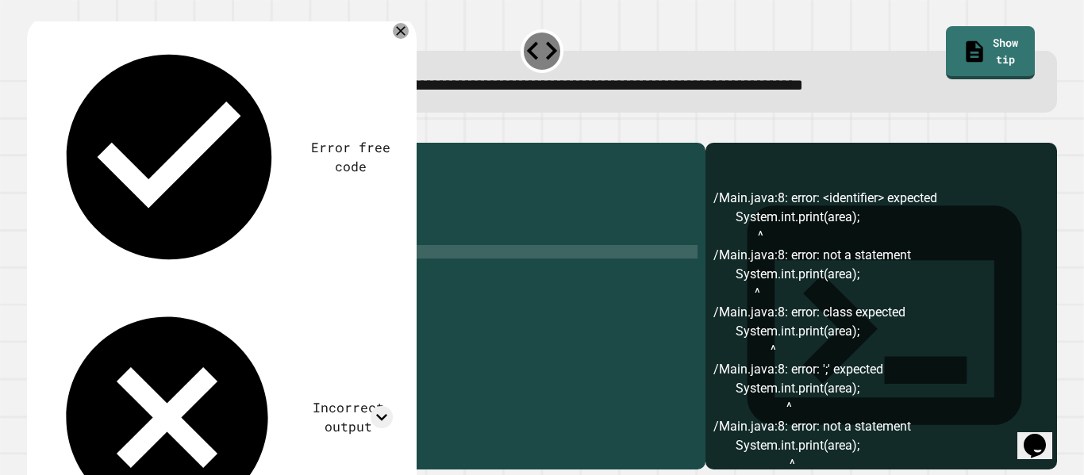
type textarea "**********"
click at [0, 0] on div at bounding box center [0, 0] width 0 height 0
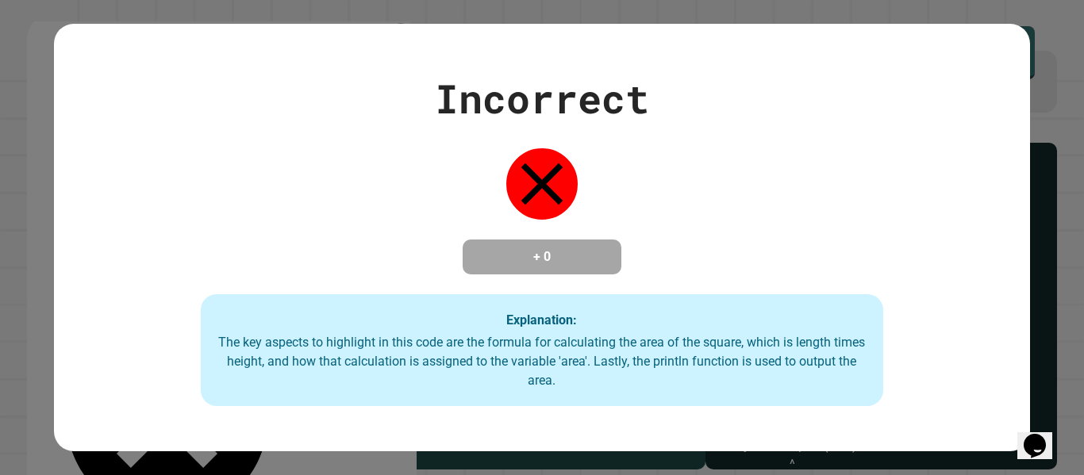
click at [1036, 104] on div "Incorrect + 0 Explanation: The key aspects to highlight in this code are the fo…" at bounding box center [542, 237] width 1084 height 475
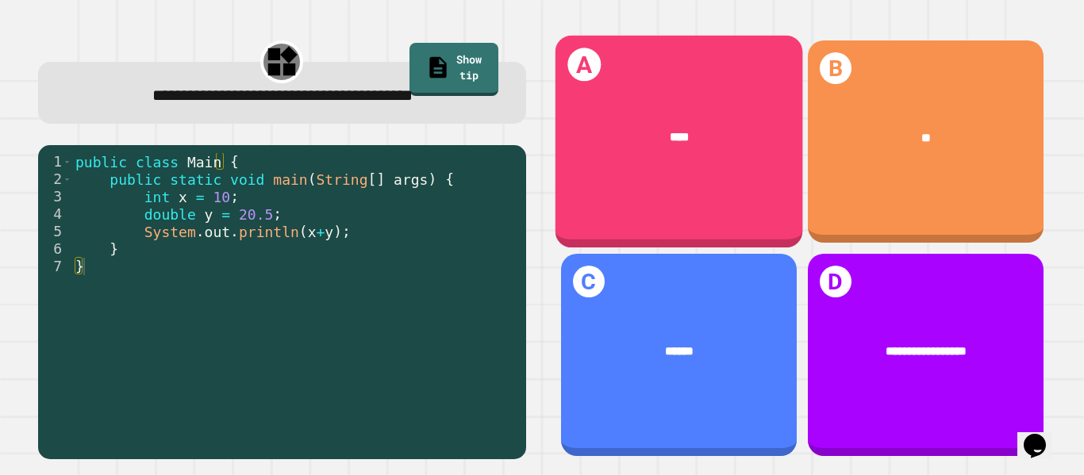
click at [628, 148] on div "****" at bounding box center [679, 137] width 248 height 69
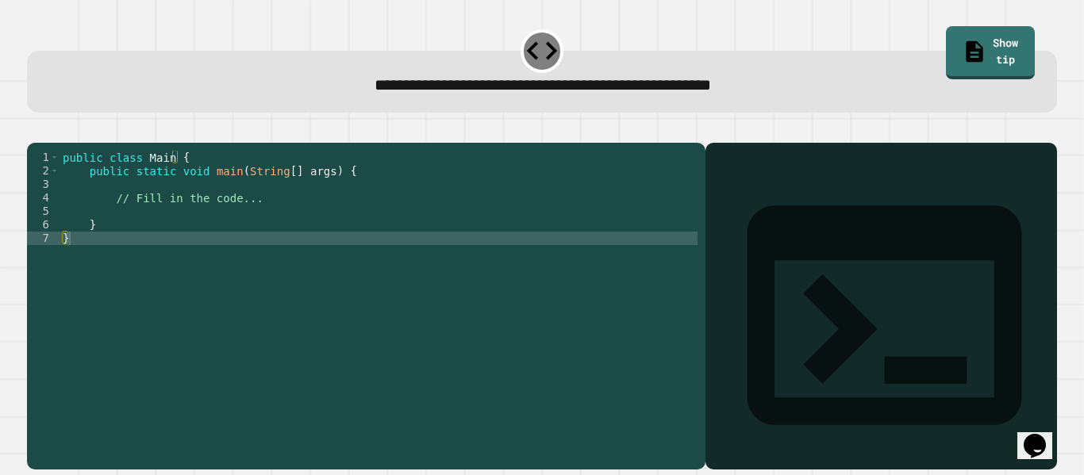
click at [191, 229] on div "public class Main { public static void main ( String [ ] args ) { // Fill in th…" at bounding box center [379, 292] width 638 height 283
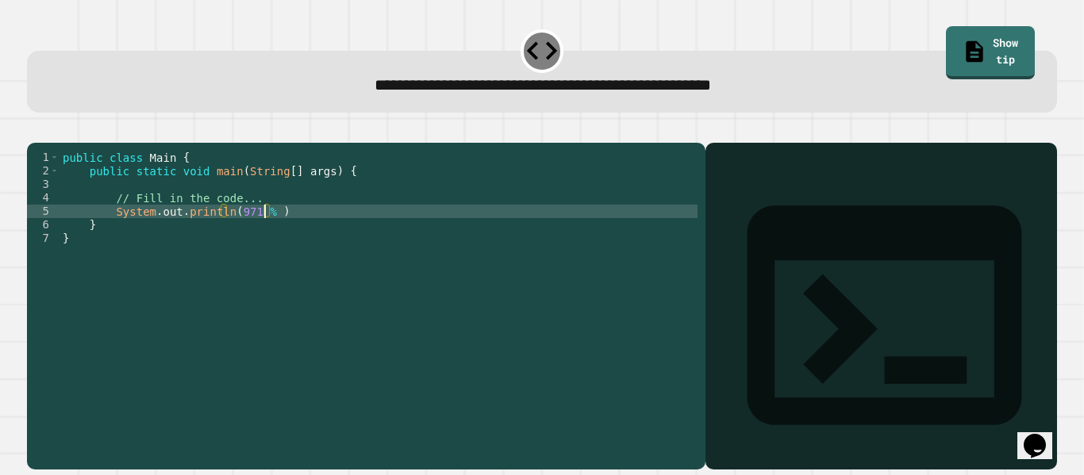
scroll to position [0, 14]
click at [304, 237] on div "public class Main { public static void main ( String [ ] args ) { // Fill in th…" at bounding box center [379, 292] width 638 height 283
type textarea "**********"
click at [35, 130] on button "button" at bounding box center [35, 130] width 0 height 0
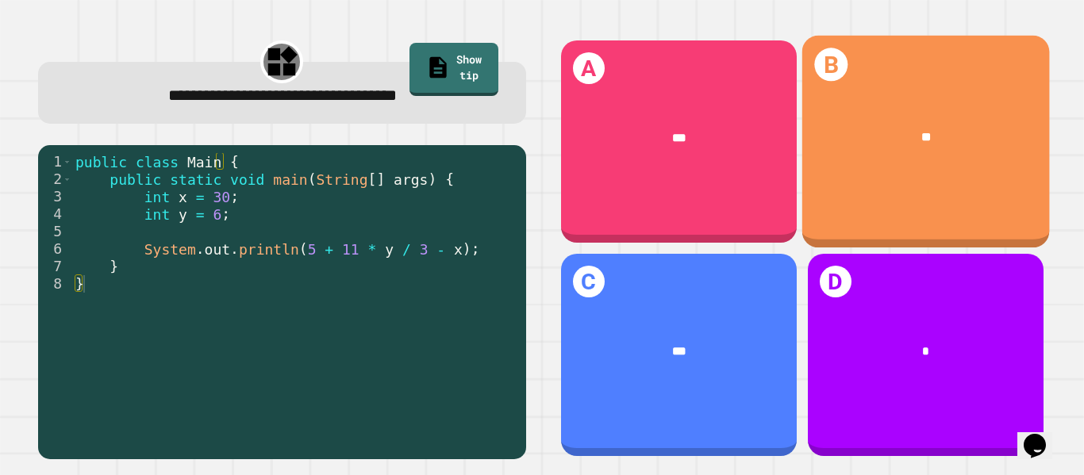
click at [930, 160] on div "**" at bounding box center [926, 137] width 248 height 69
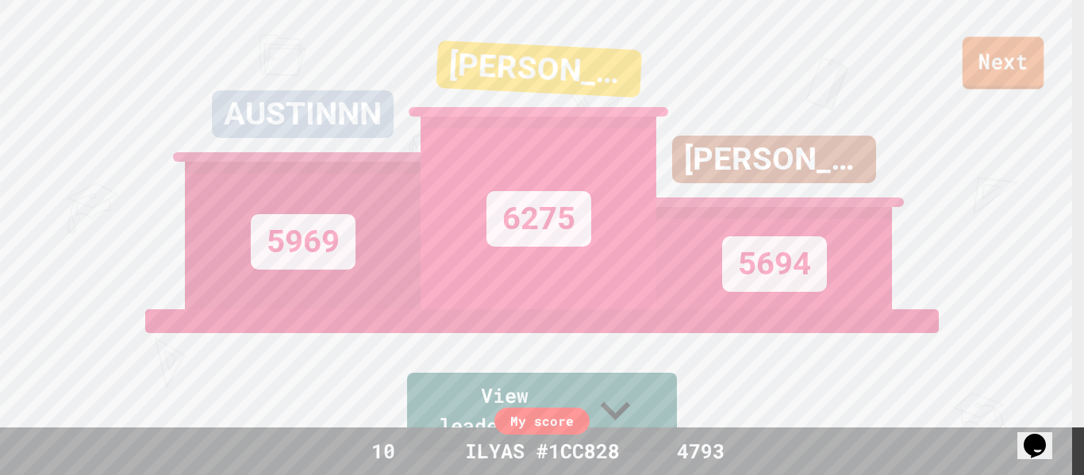
click at [996, 75] on link "Next" at bounding box center [1003, 63] width 81 height 52
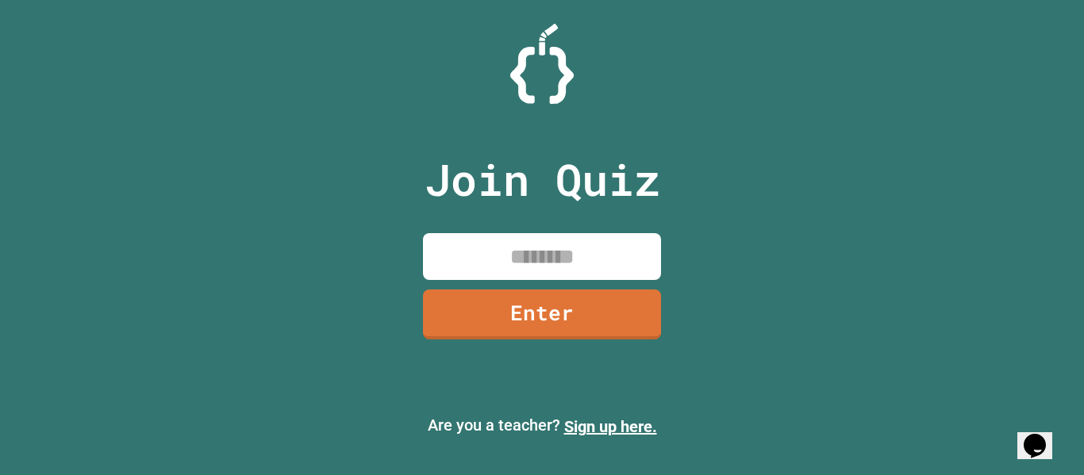
click at [522, 270] on input at bounding box center [542, 256] width 238 height 47
type input "********"
click at [532, 314] on link "Enter" at bounding box center [542, 313] width 238 height 52
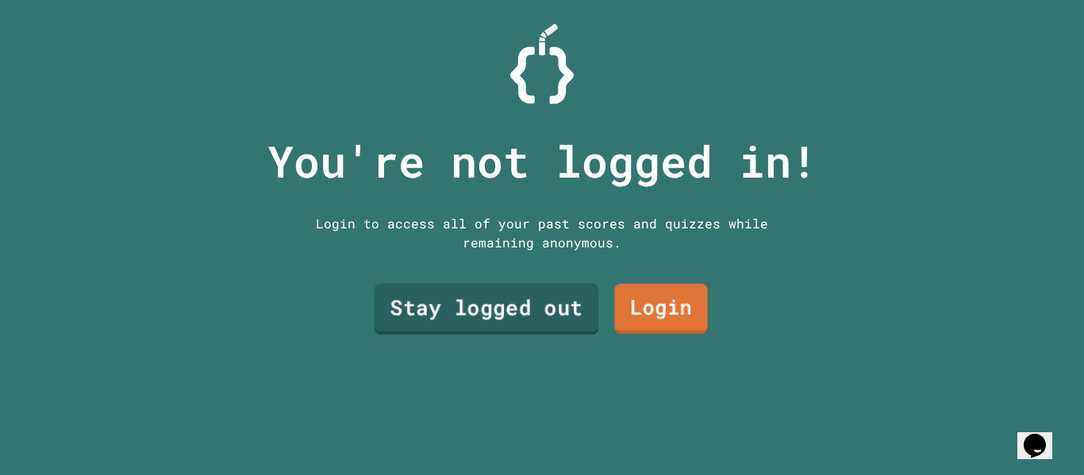
click at [544, 302] on link "Stay logged out" at bounding box center [487, 309] width 225 height 51
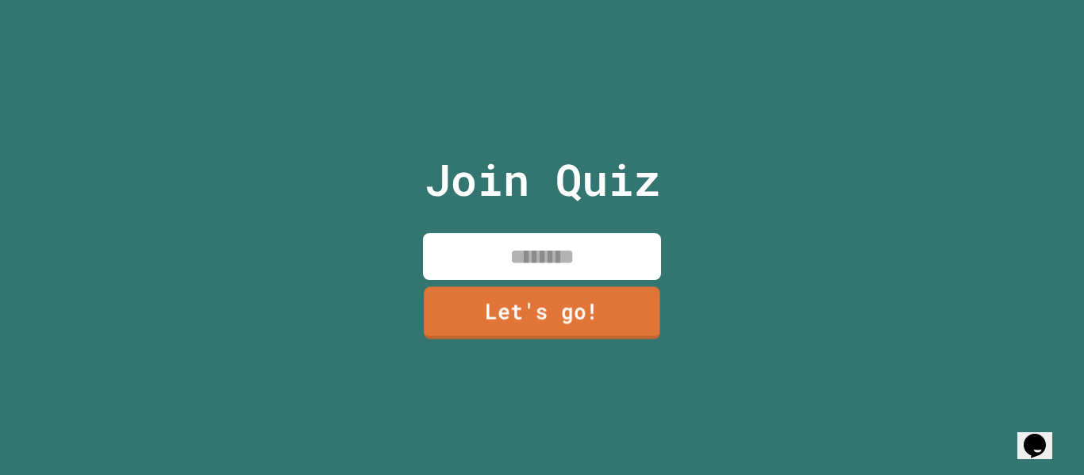
click at [524, 264] on input at bounding box center [542, 256] width 238 height 47
type input "**********"
click at [561, 308] on link "Let's go!" at bounding box center [541, 313] width 225 height 52
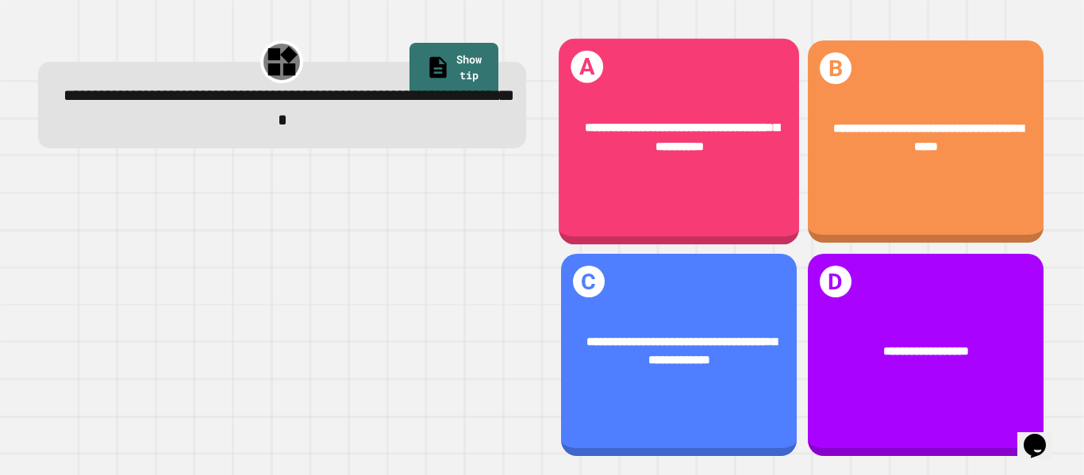
click at [631, 154] on div "**********" at bounding box center [679, 137] width 241 height 86
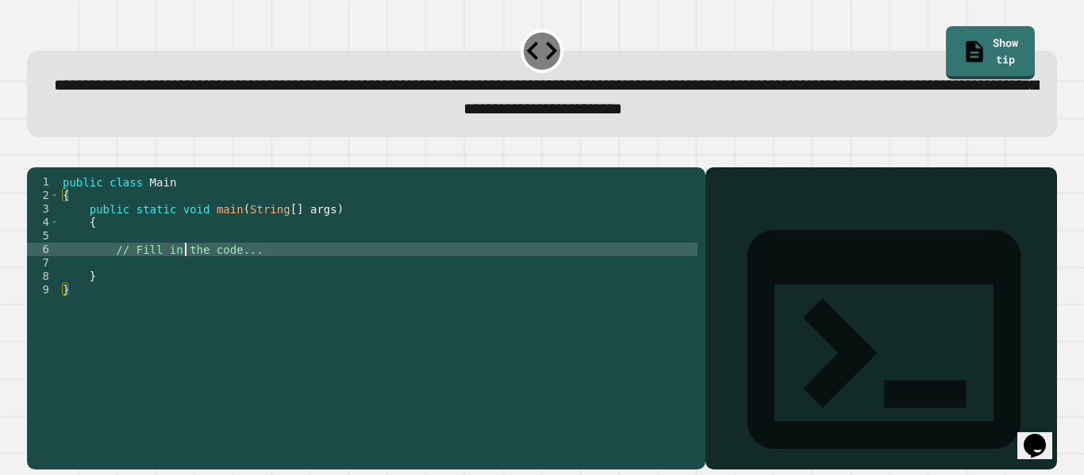
click at [186, 279] on div "public class Main { public static void main ( String [ ] args ) { // Fill in th…" at bounding box center [379, 303] width 638 height 256
click at [188, 290] on div "public class Main { public static void main ( String [ ] args ) { // Fill in th…" at bounding box center [379, 303] width 638 height 256
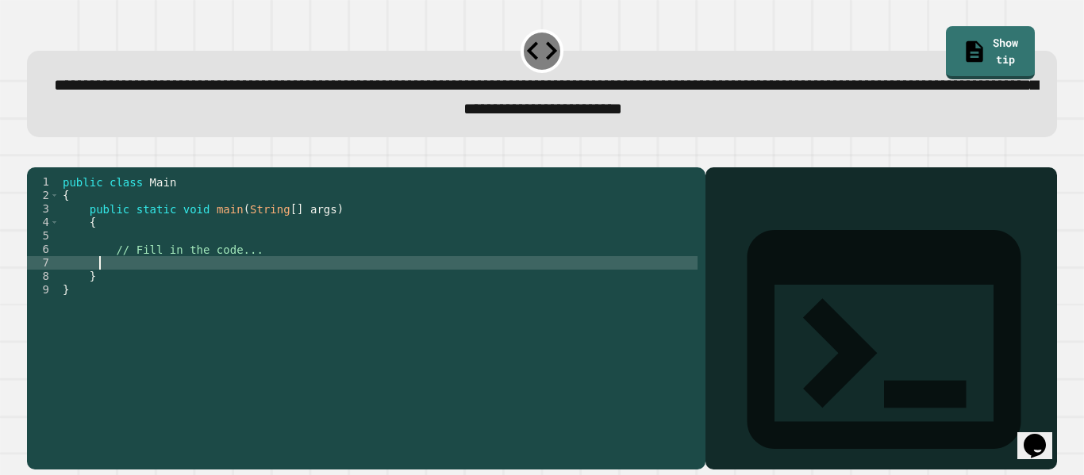
scroll to position [0, 2]
type textarea "*"
click at [329, 289] on div "public class Main { public static void main ( String [ ] args ) { // Fill in th…" at bounding box center [379, 303] width 638 height 256
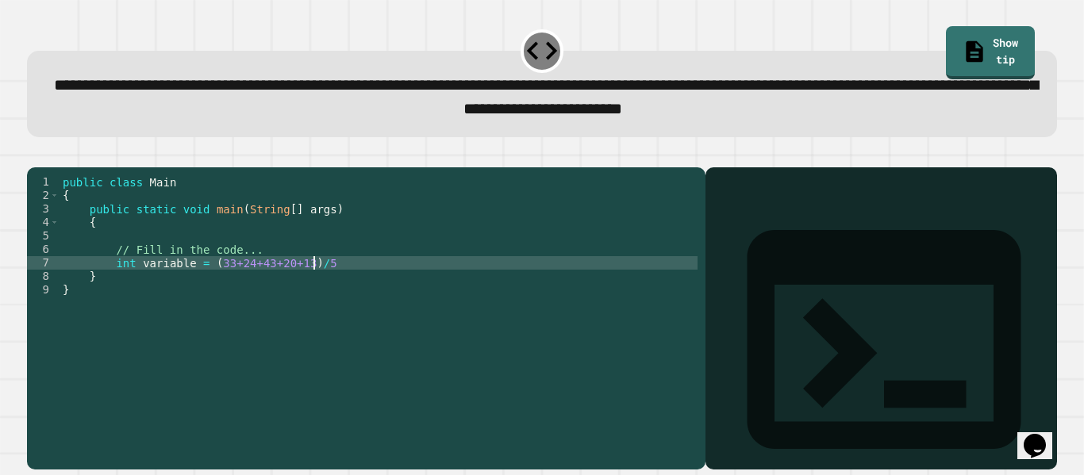
type textarea "**********"
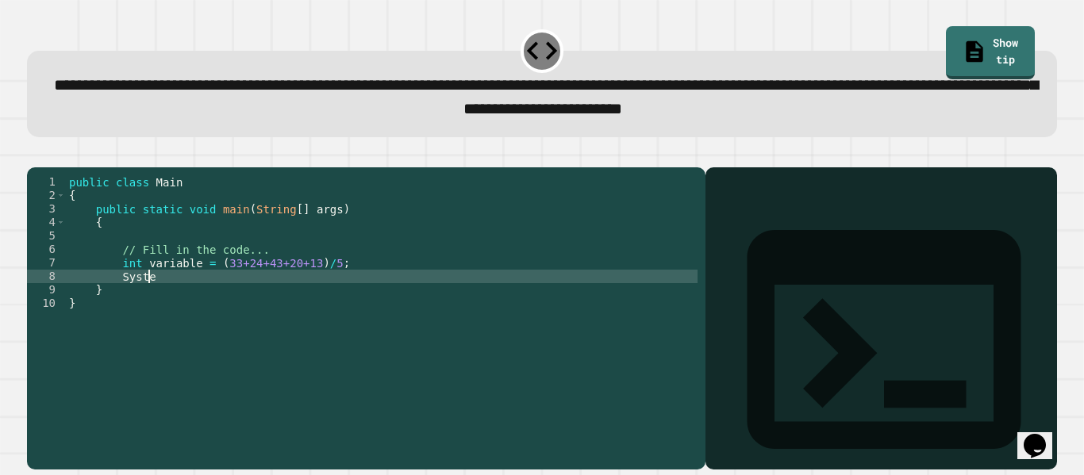
scroll to position [0, 6]
type textarea "*"
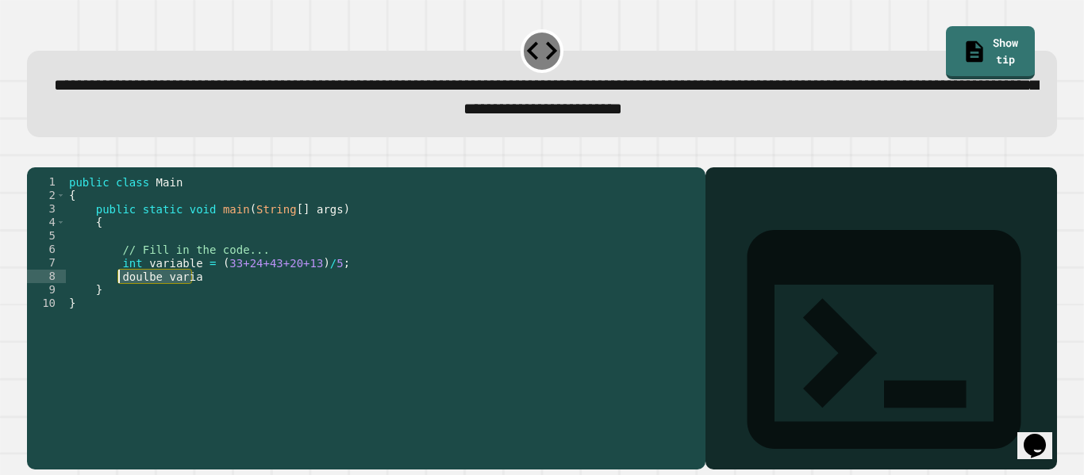
drag, startPoint x: 209, startPoint y: 305, endPoint x: 118, endPoint y: 303, distance: 90.5
click at [118, 303] on div "public class Main { public static void main ( String [ ] args ) { // Fill in th…" at bounding box center [382, 303] width 633 height 256
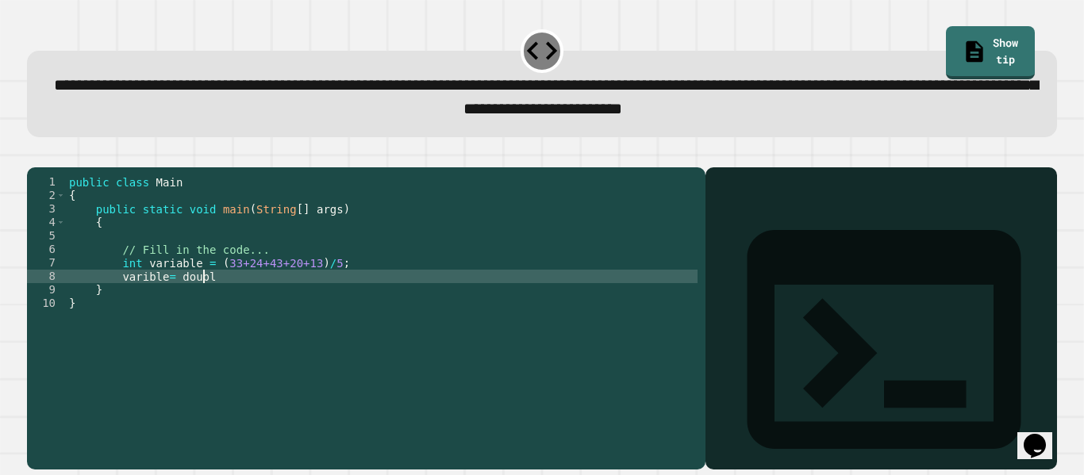
scroll to position [0, 10]
click at [137, 287] on div "public class Main { public static void main ( String [ ] args ) { // Fill in th…" at bounding box center [382, 303] width 633 height 256
click at [152, 300] on div "public class Main { public static void main ( String [ ] args ) { // Fill in th…" at bounding box center [382, 303] width 633 height 256
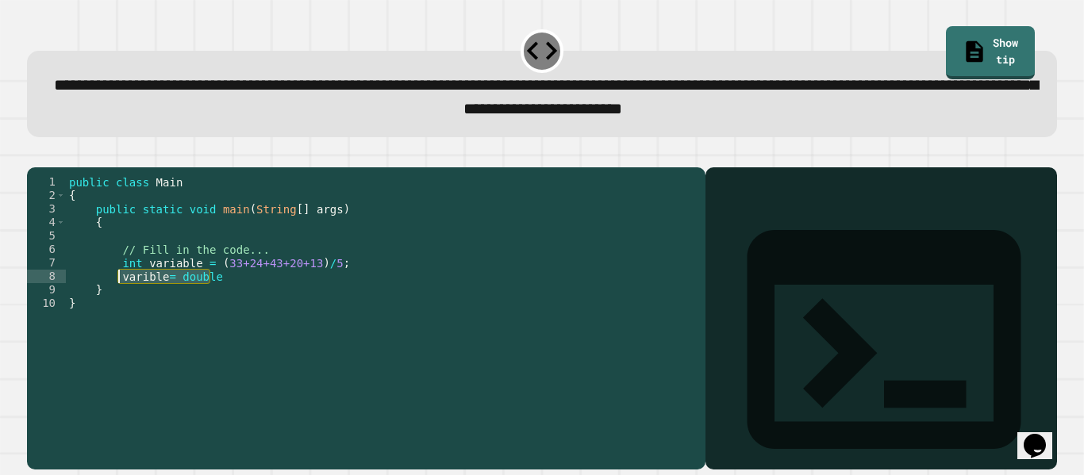
drag, startPoint x: 223, startPoint y: 303, endPoint x: 116, endPoint y: 301, distance: 107.2
click at [116, 301] on div "public class Main { public static void main ( String [ ] args ) { // Fill in th…" at bounding box center [382, 303] width 633 height 256
type textarea "*"
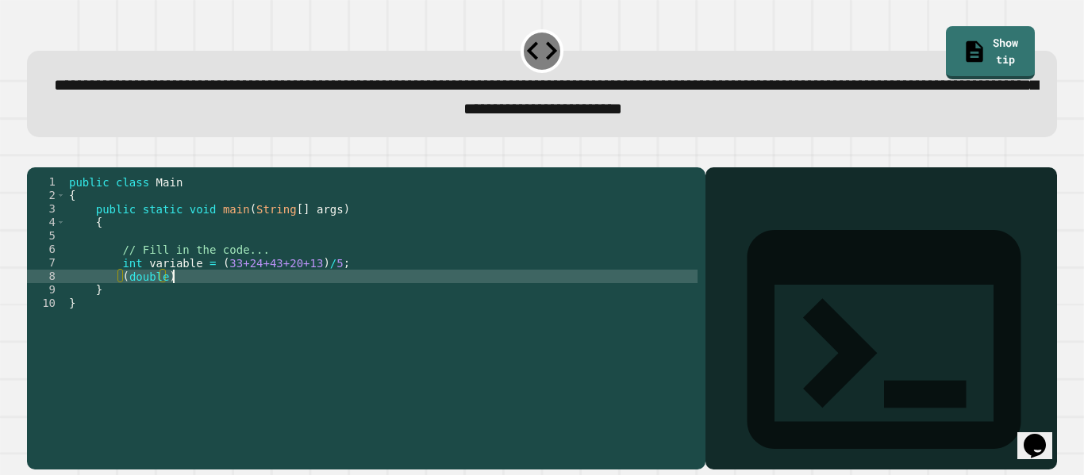
scroll to position [0, 6]
type textarea "*"
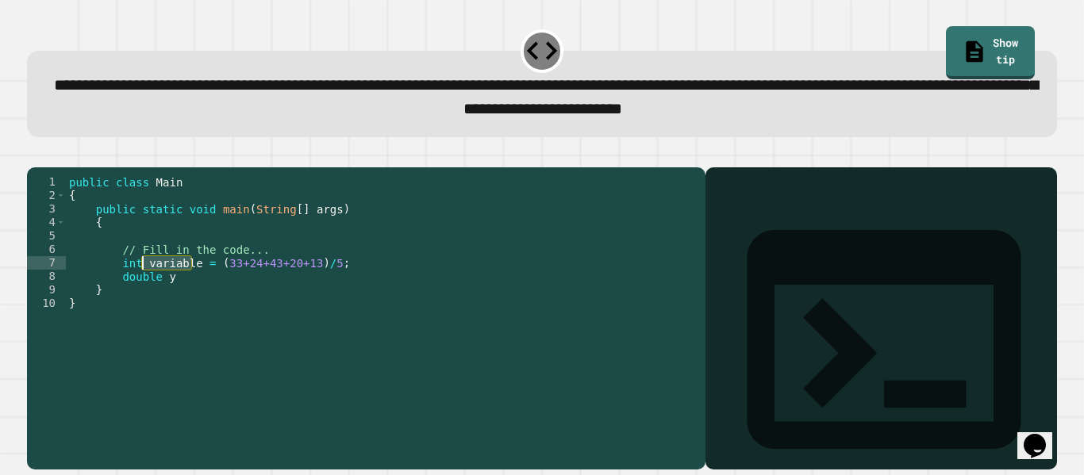
drag, startPoint x: 193, startPoint y: 283, endPoint x: 139, endPoint y: 286, distance: 54.1
click at [139, 286] on div "public class Main { public static void main ( String [ ] args ) { // Fill in th…" at bounding box center [382, 303] width 633 height 256
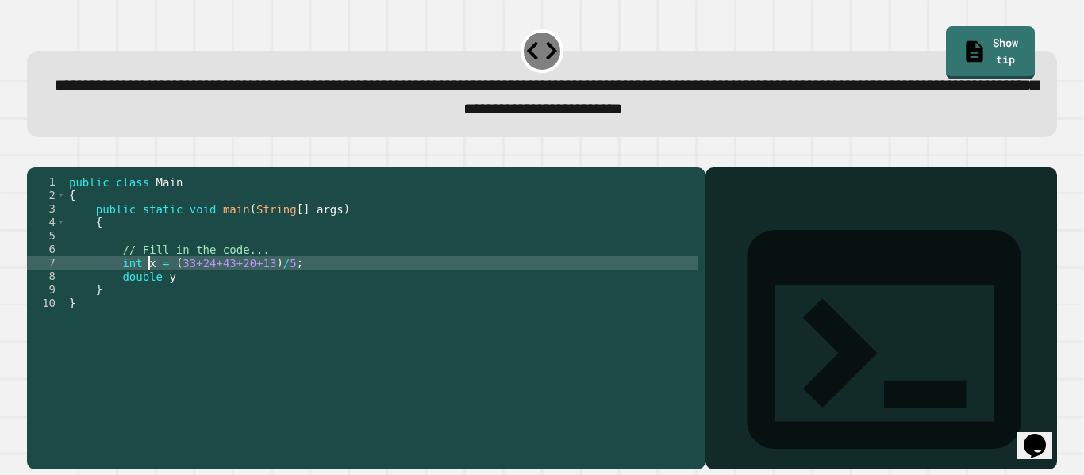
click at [194, 302] on div "public class Main { public static void main ( String [ ] args ) { // Fill in th…" at bounding box center [382, 303] width 633 height 256
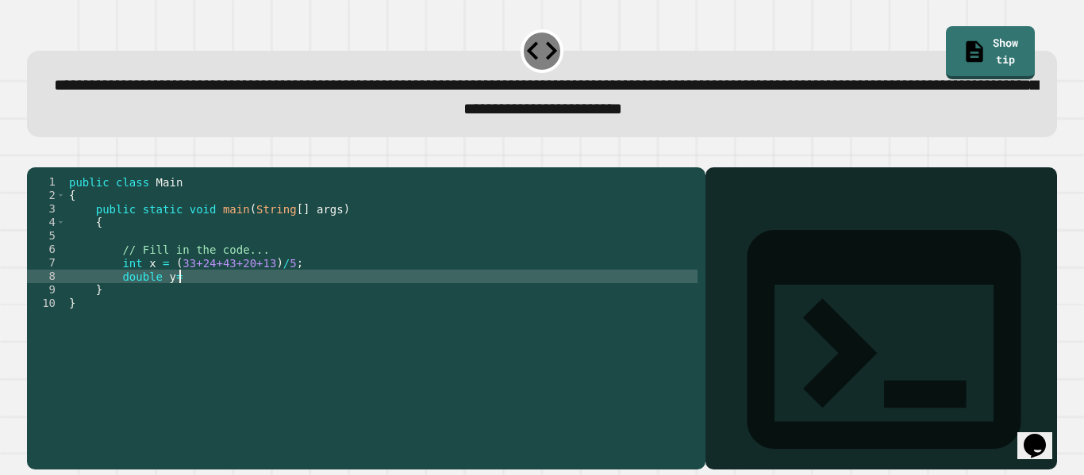
scroll to position [0, 7]
type textarea "**********"
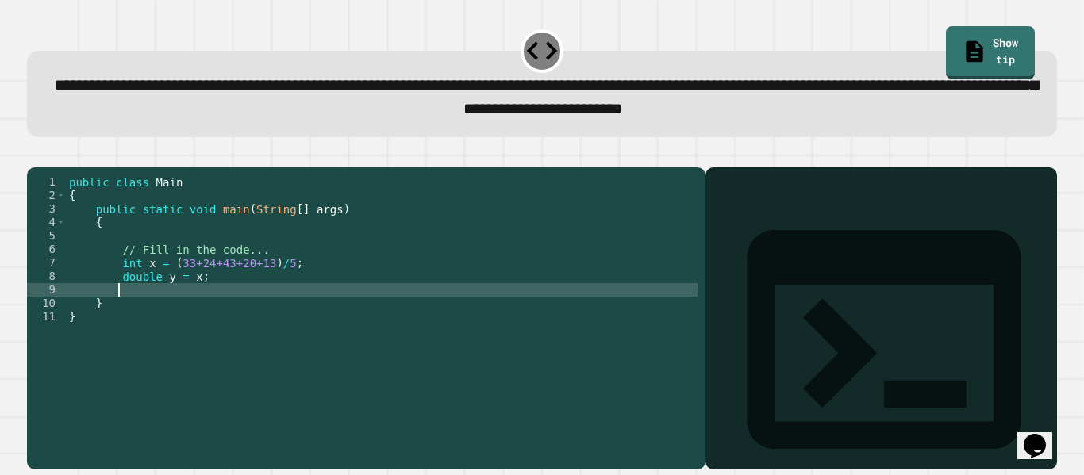
type textarea "*"
click at [151, 301] on div "public class Main { public static void main ( String [ ] args ) { // Fill in th…" at bounding box center [382, 303] width 633 height 256
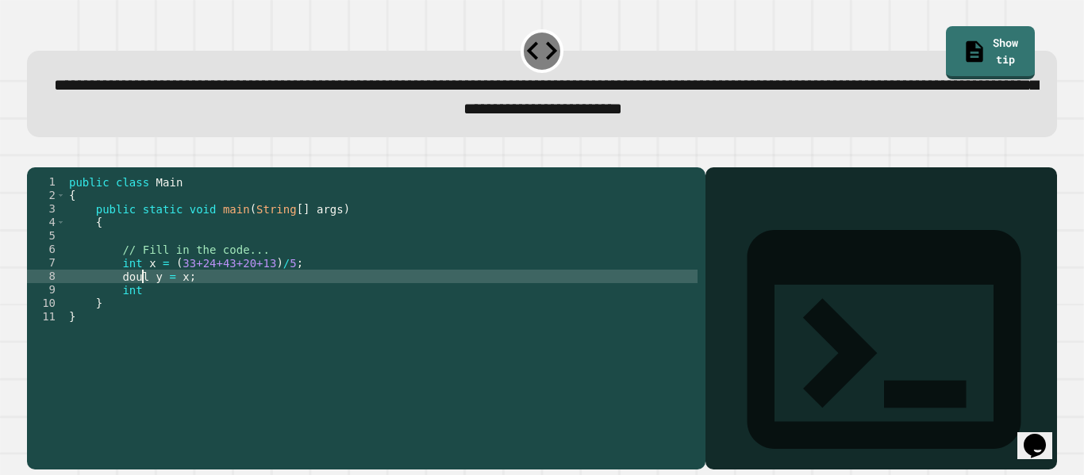
scroll to position [0, 6]
click at [159, 318] on div "public class Main { public static void main ( String [ ] args ) { // Fill in th…" at bounding box center [382, 303] width 633 height 256
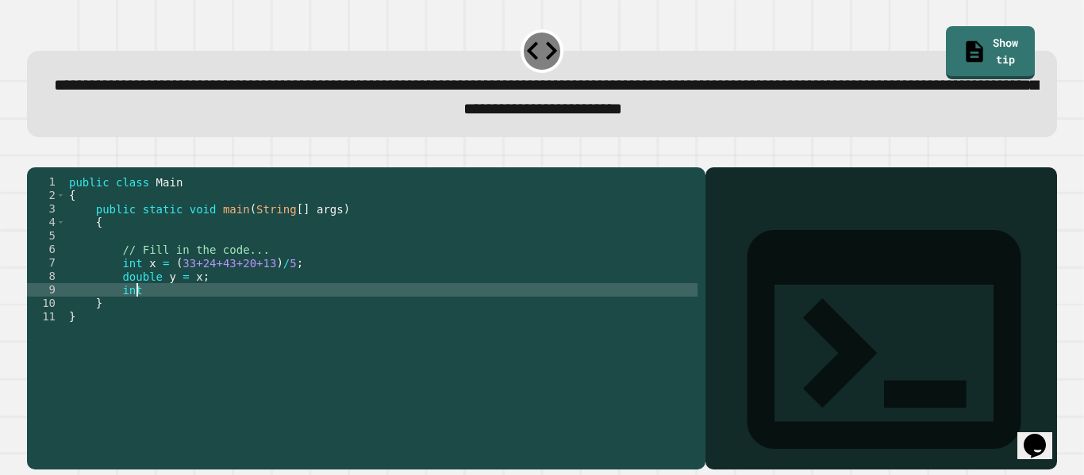
type textarea "*"
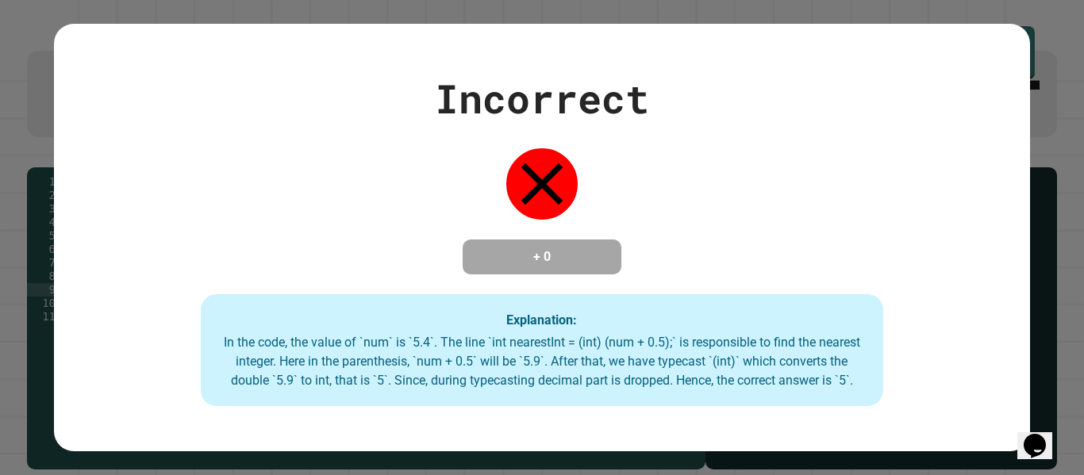
click at [1062, 93] on div "Incorrect + 0 Explanation: In the code, the value of `num` is `5.4`. The line `…" at bounding box center [542, 237] width 1084 height 475
